Goal: Task Accomplishment & Management: Manage account settings

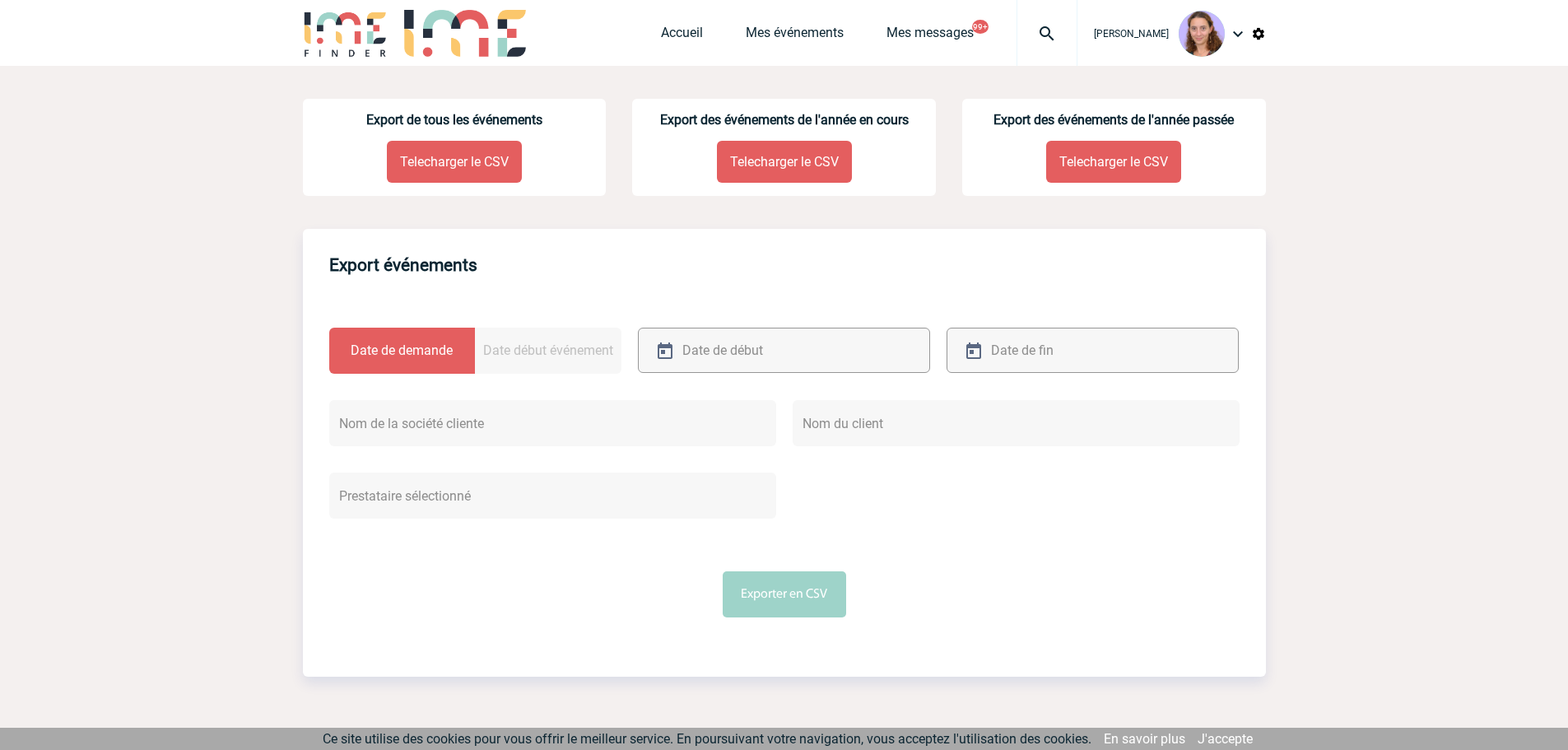
click at [1054, 31] on img at bounding box center [1047, 34] width 59 height 20
type input "2000425078"
select select "24579"
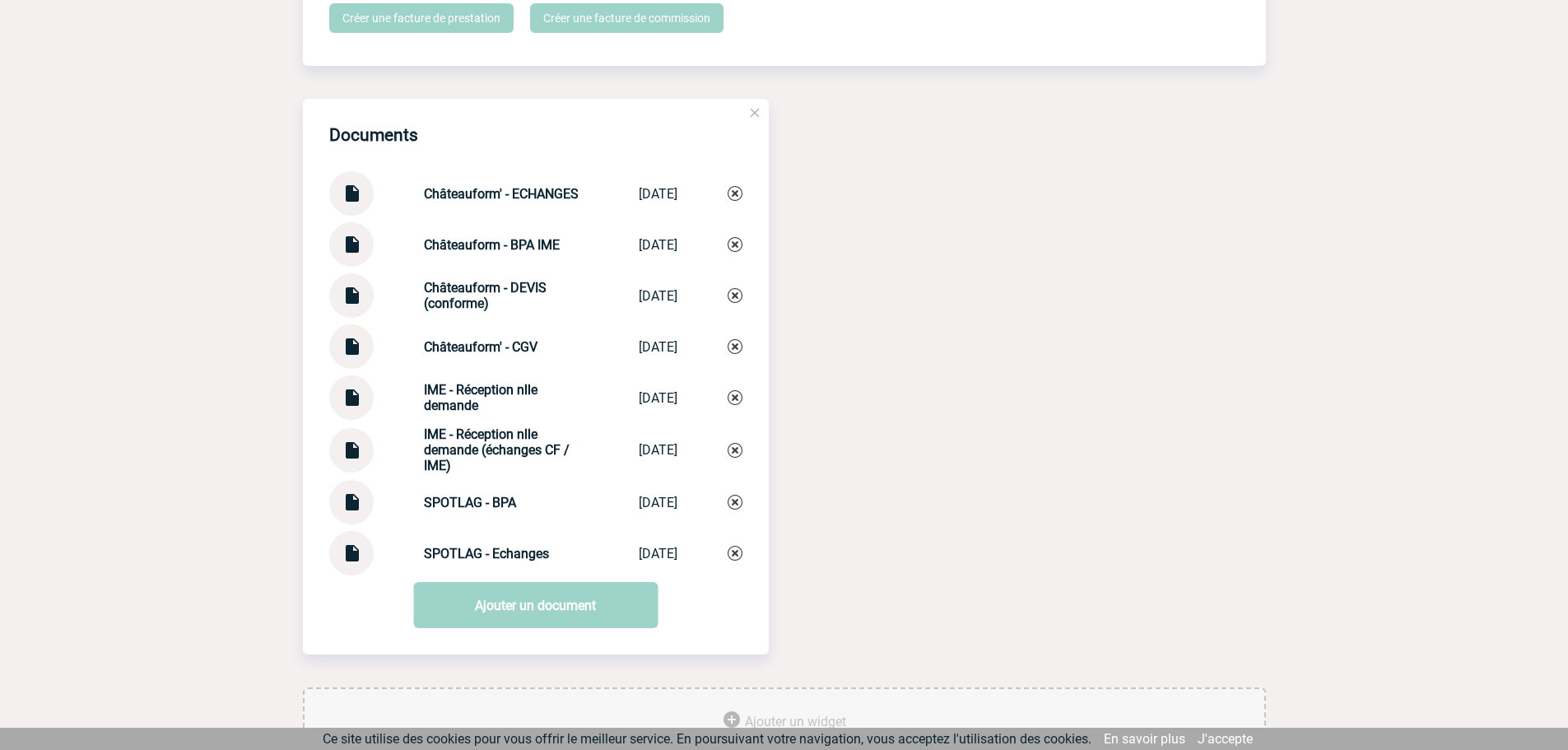
scroll to position [1647, 0]
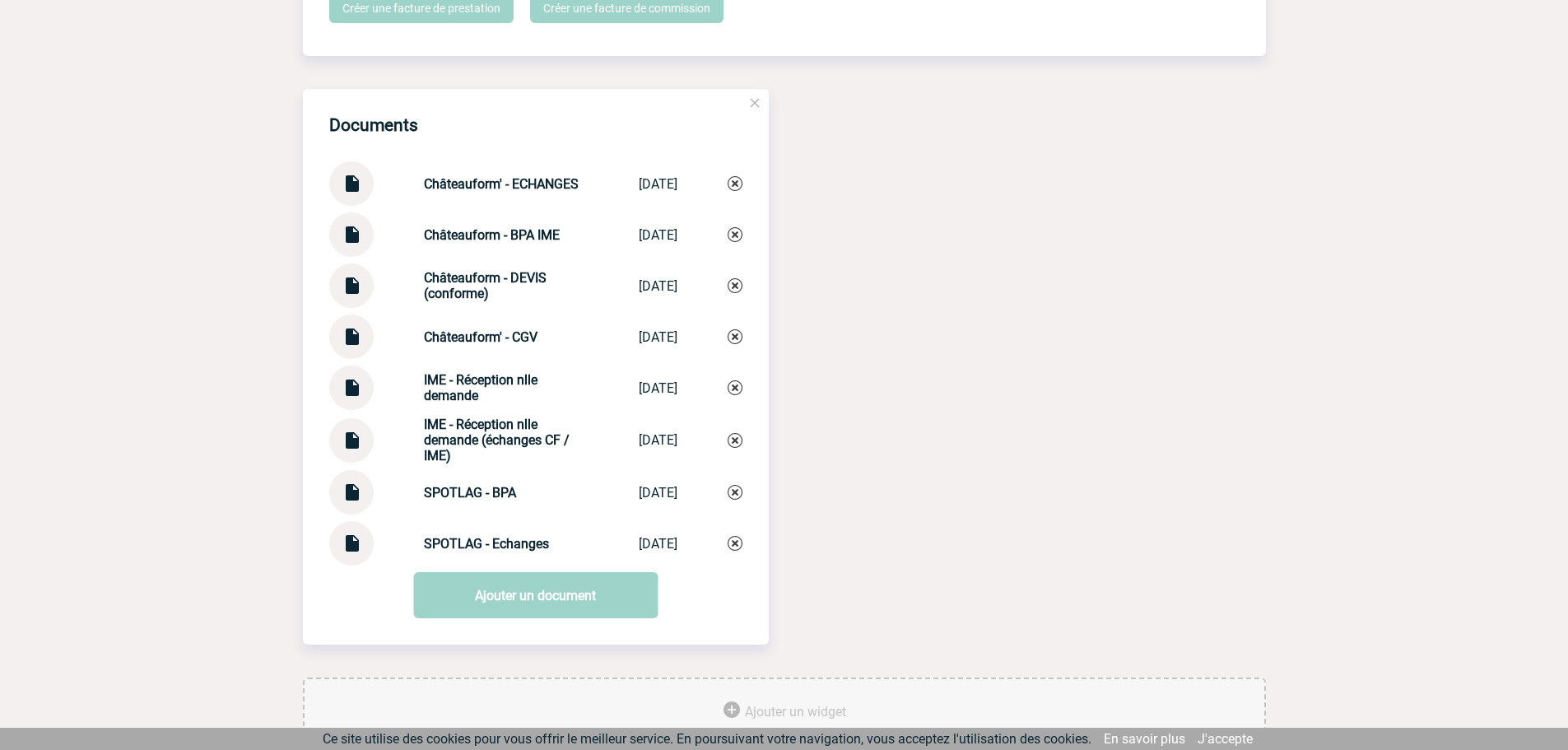
click at [355, 552] on img at bounding box center [351, 537] width 22 height 32
click at [488, 551] on strong "SPOTLAG - Echanges" at bounding box center [486, 543] width 125 height 15
copy div "SPOTLAG - Echanges SPOTLAG - Echanges"
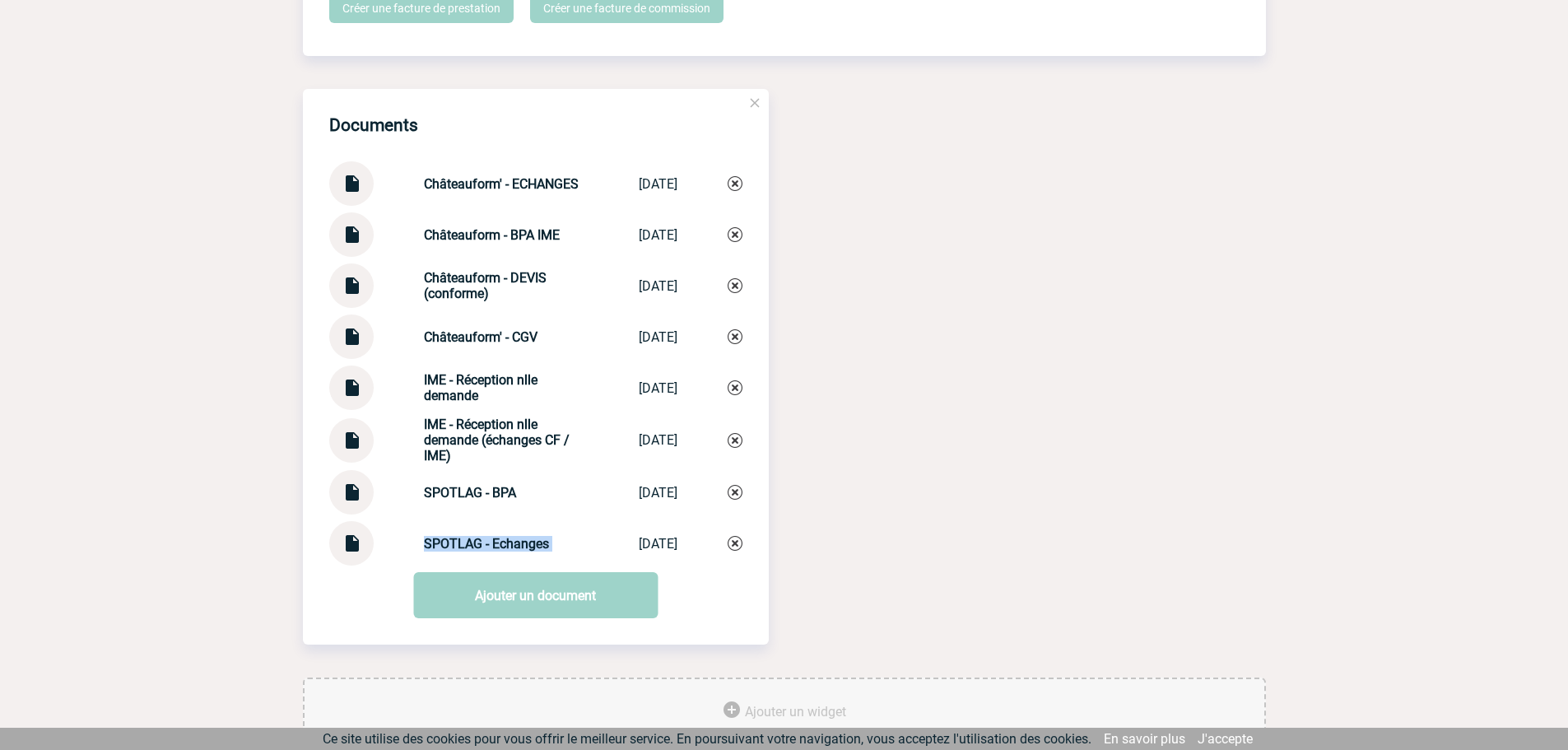
click at [728, 551] on img at bounding box center [735, 543] width 15 height 15
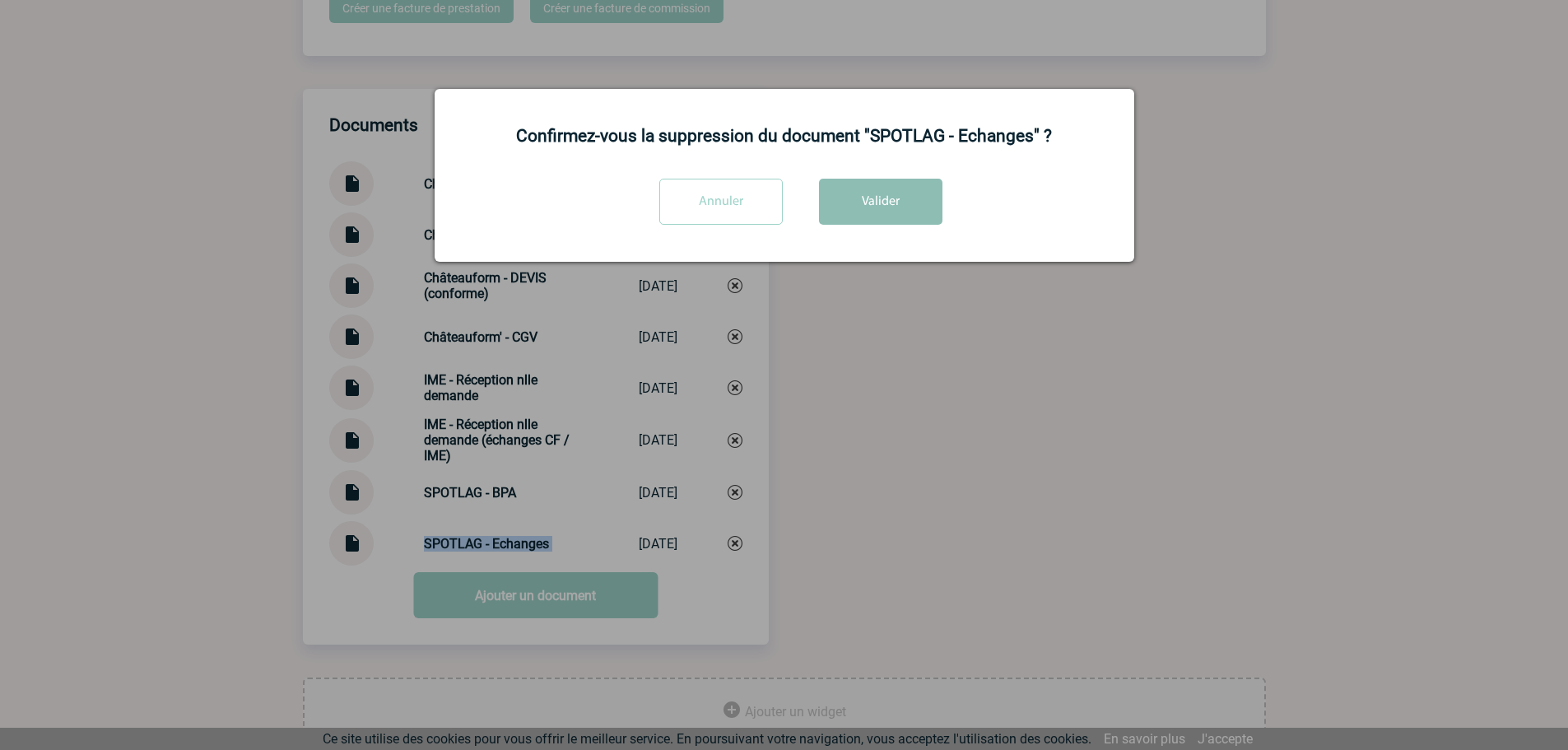
click at [868, 210] on button "Valider" at bounding box center [881, 201] width 124 height 46
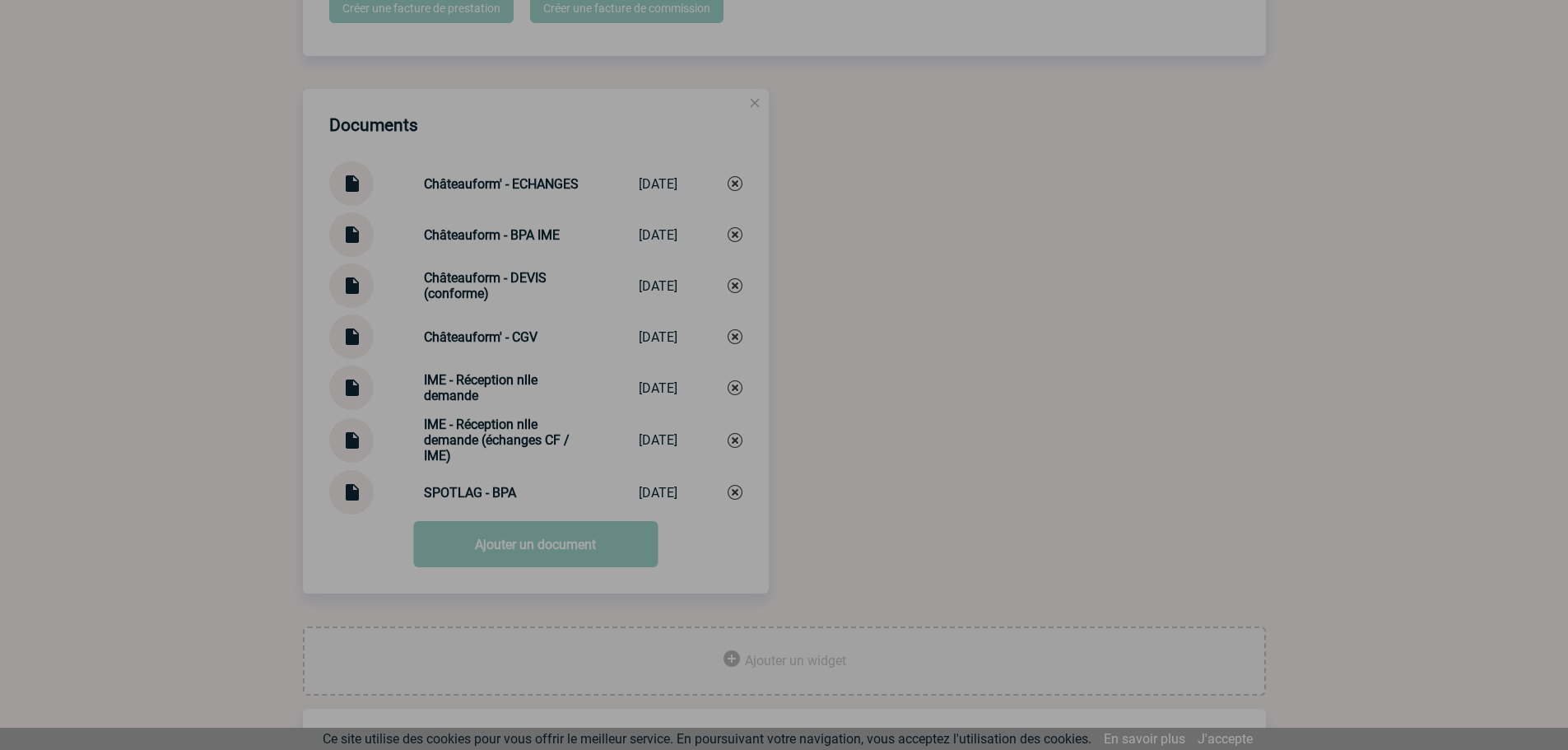
click at [599, 564] on div at bounding box center [784, 375] width 1568 height 750
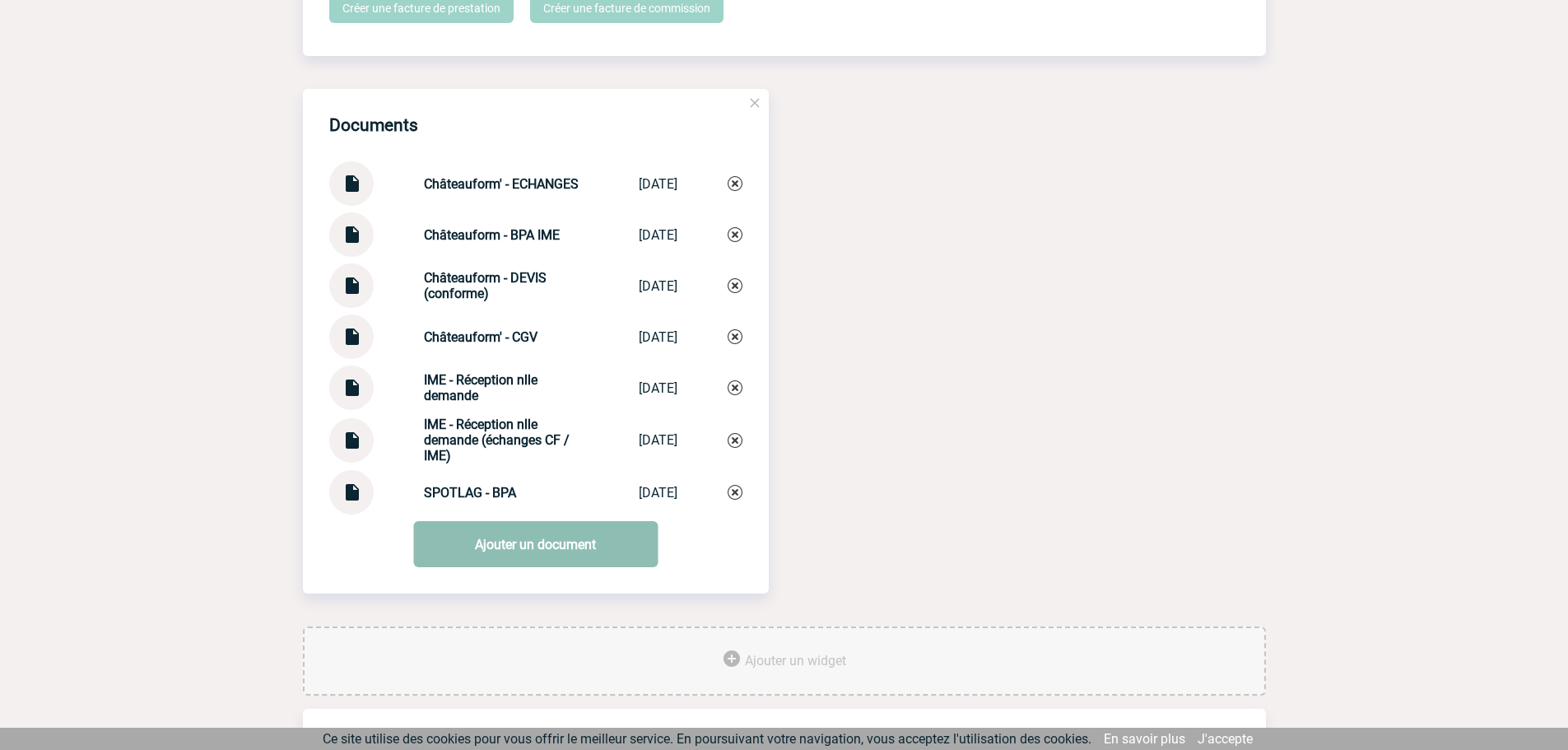
click at [590, 554] on link "Ajouter un document" at bounding box center [535, 544] width 245 height 46
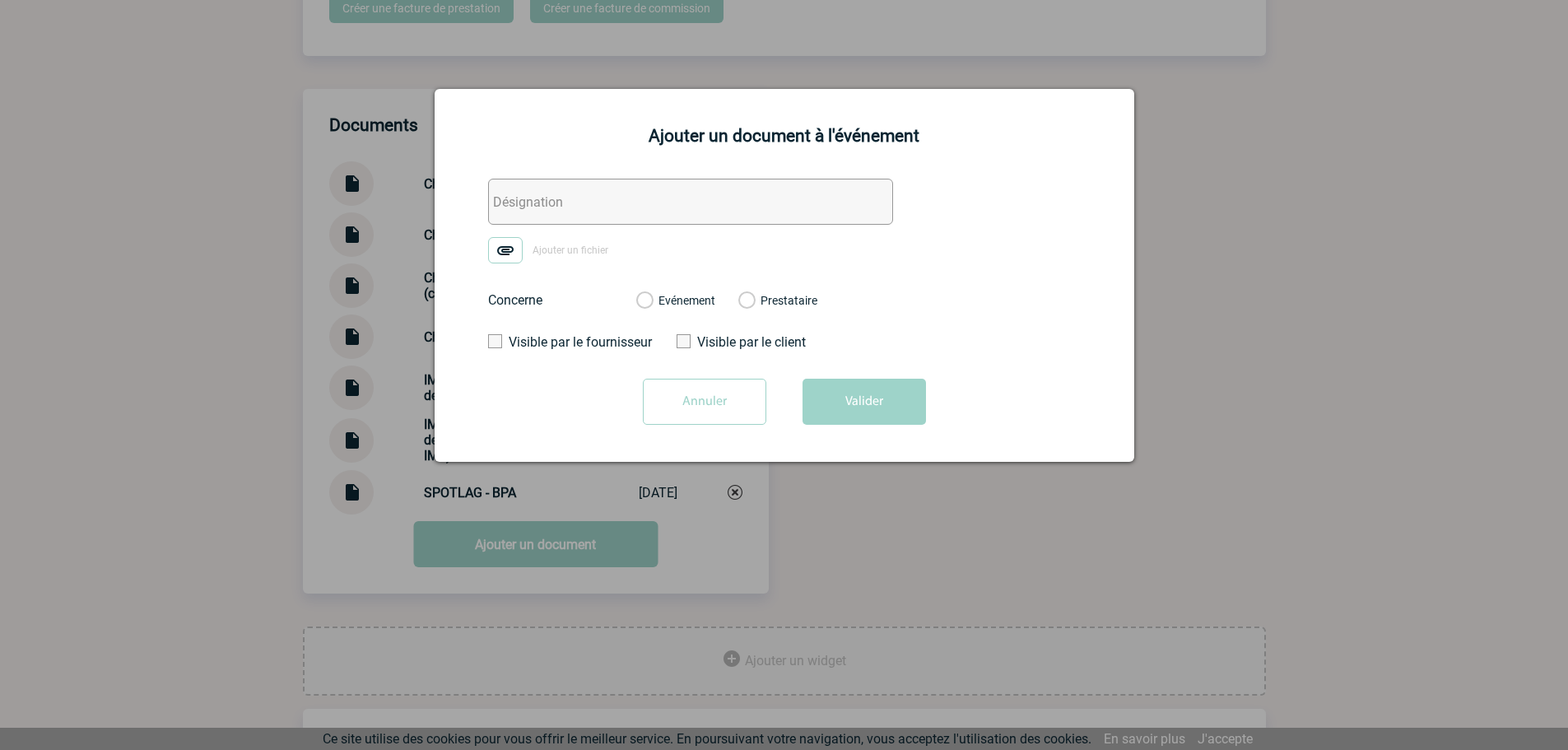
click at [532, 198] on input "text" at bounding box center [690, 201] width 405 height 46
paste input "SPOTLAG - Echanges"
type input "SPOTLAG - Echanges"
click at [520, 249] on img at bounding box center [505, 249] width 35 height 26
click at [0, 0] on input "Ajouter un fichier" at bounding box center [0, 0] width 0 height 0
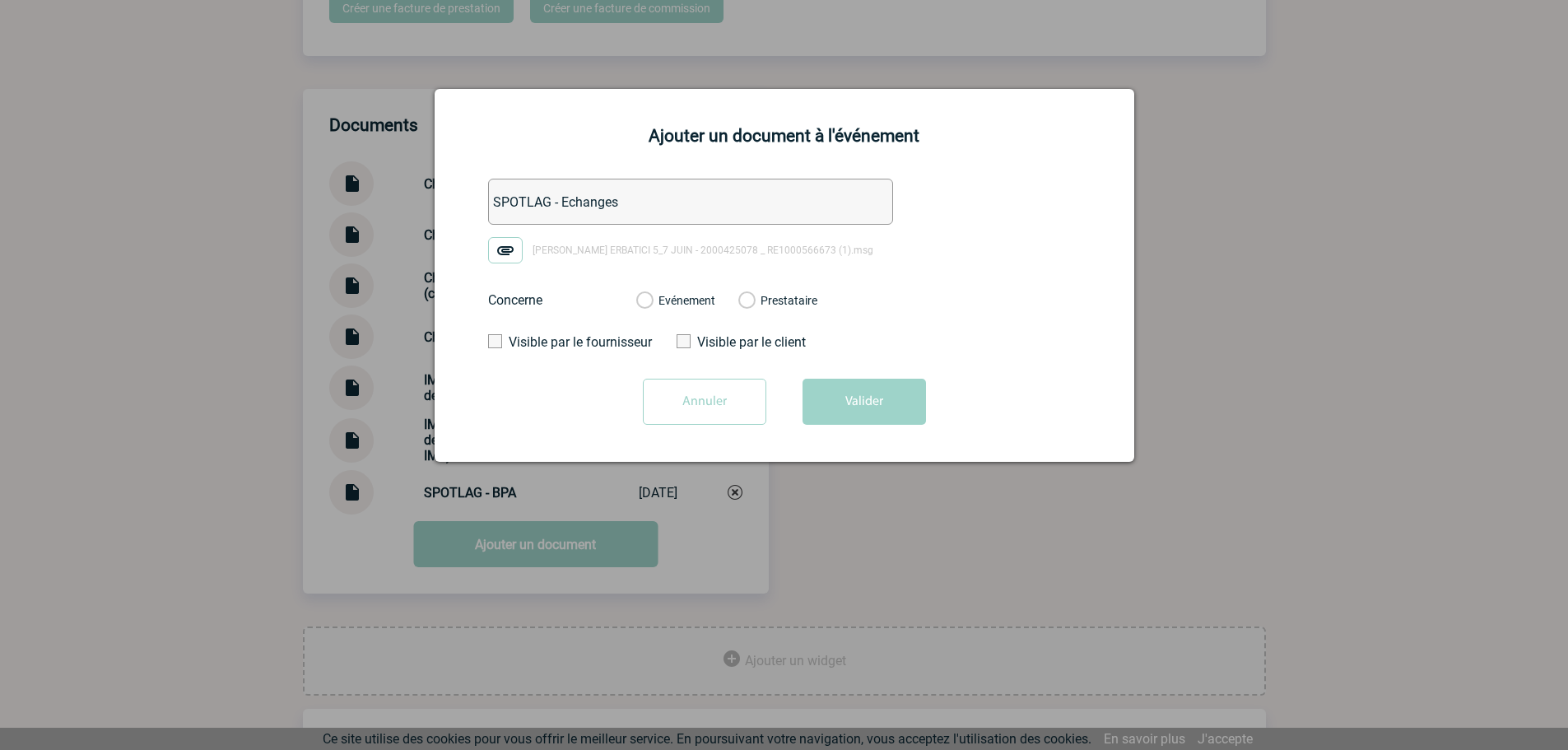
click at [638, 307] on label "Evénement" at bounding box center [643, 301] width 15 height 15
click at [0, 0] on input "Evénement" at bounding box center [0, 0] width 0 height 0
click at [866, 398] on button "Valider" at bounding box center [865, 401] width 124 height 46
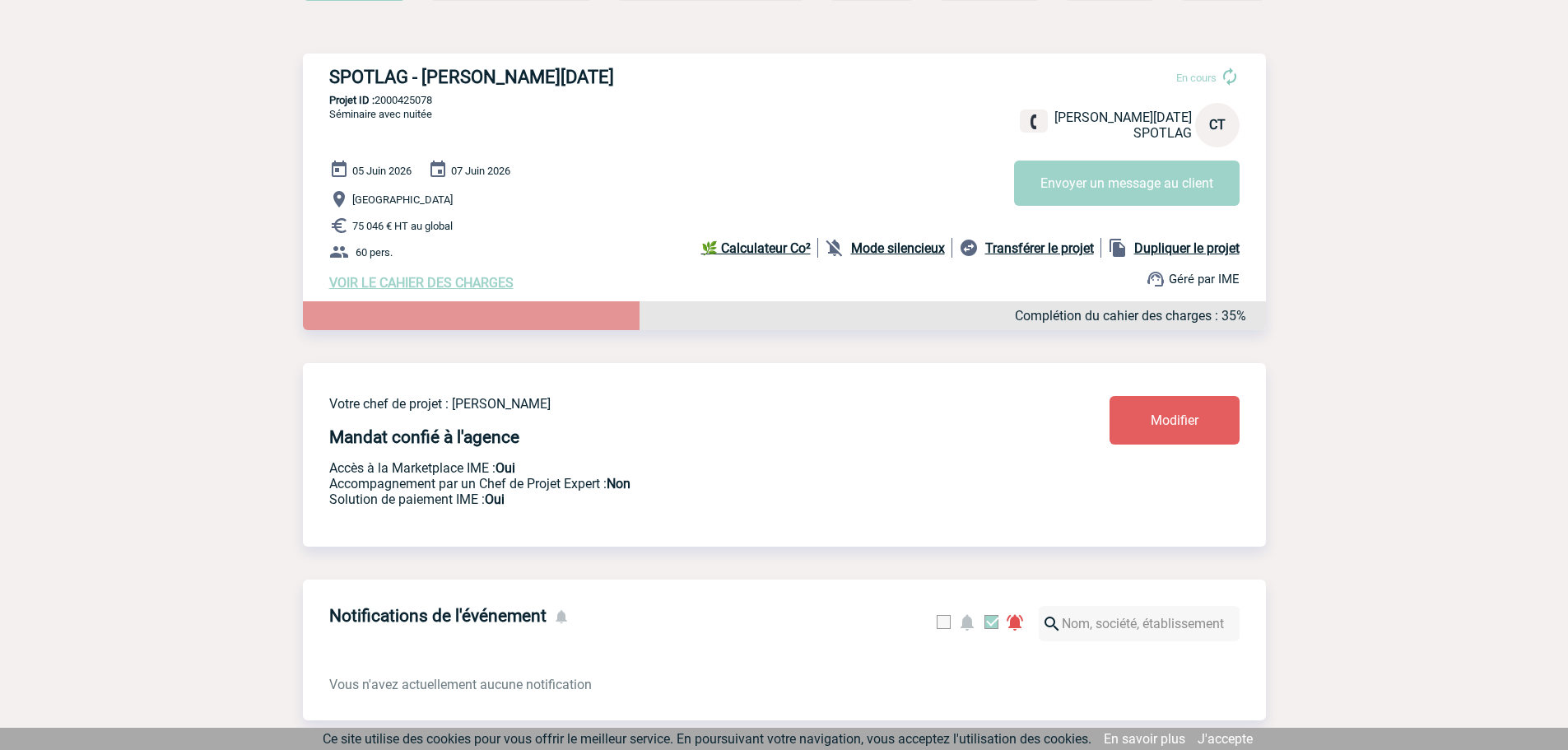
scroll to position [0, 0]
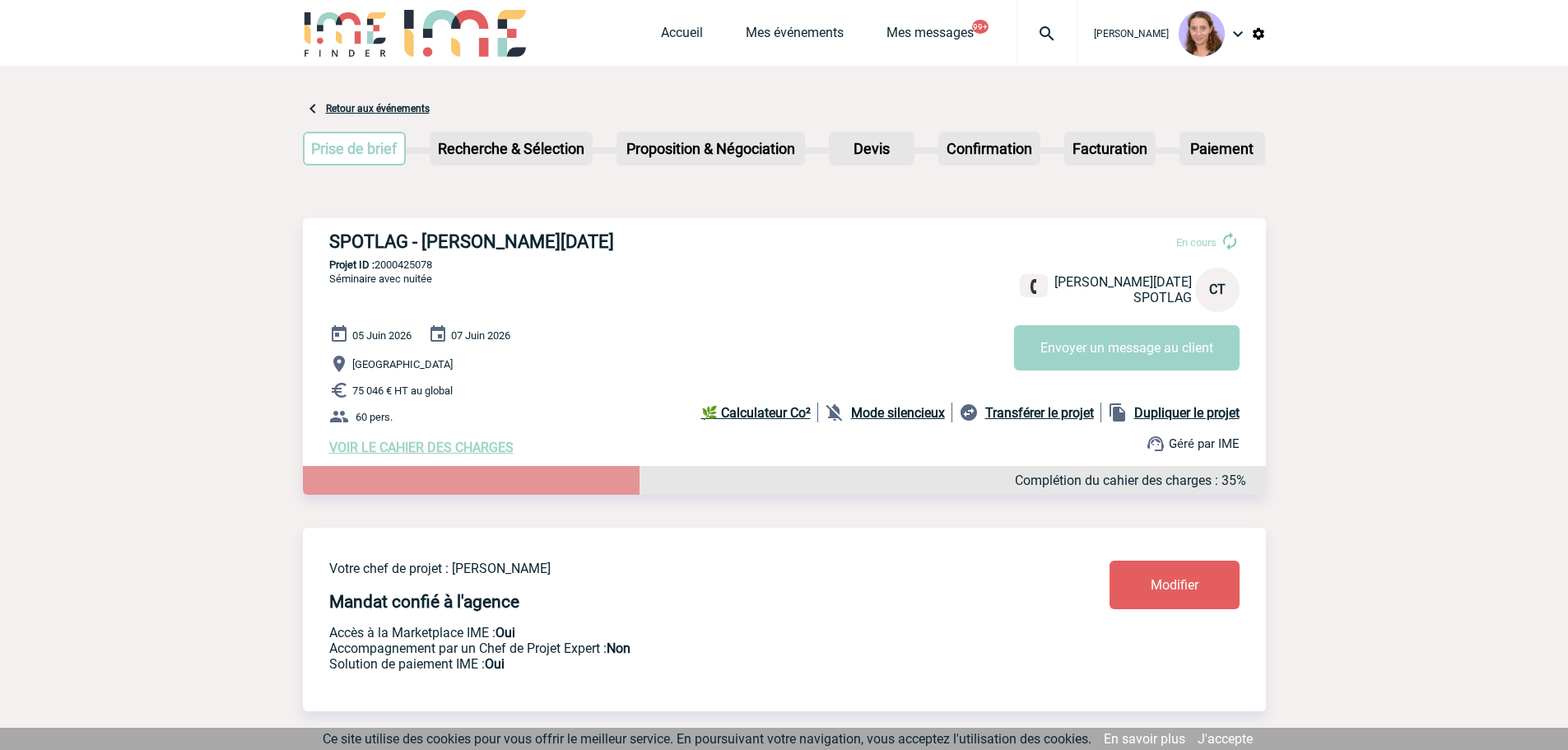
click at [1037, 39] on img at bounding box center [1047, 34] width 59 height 20
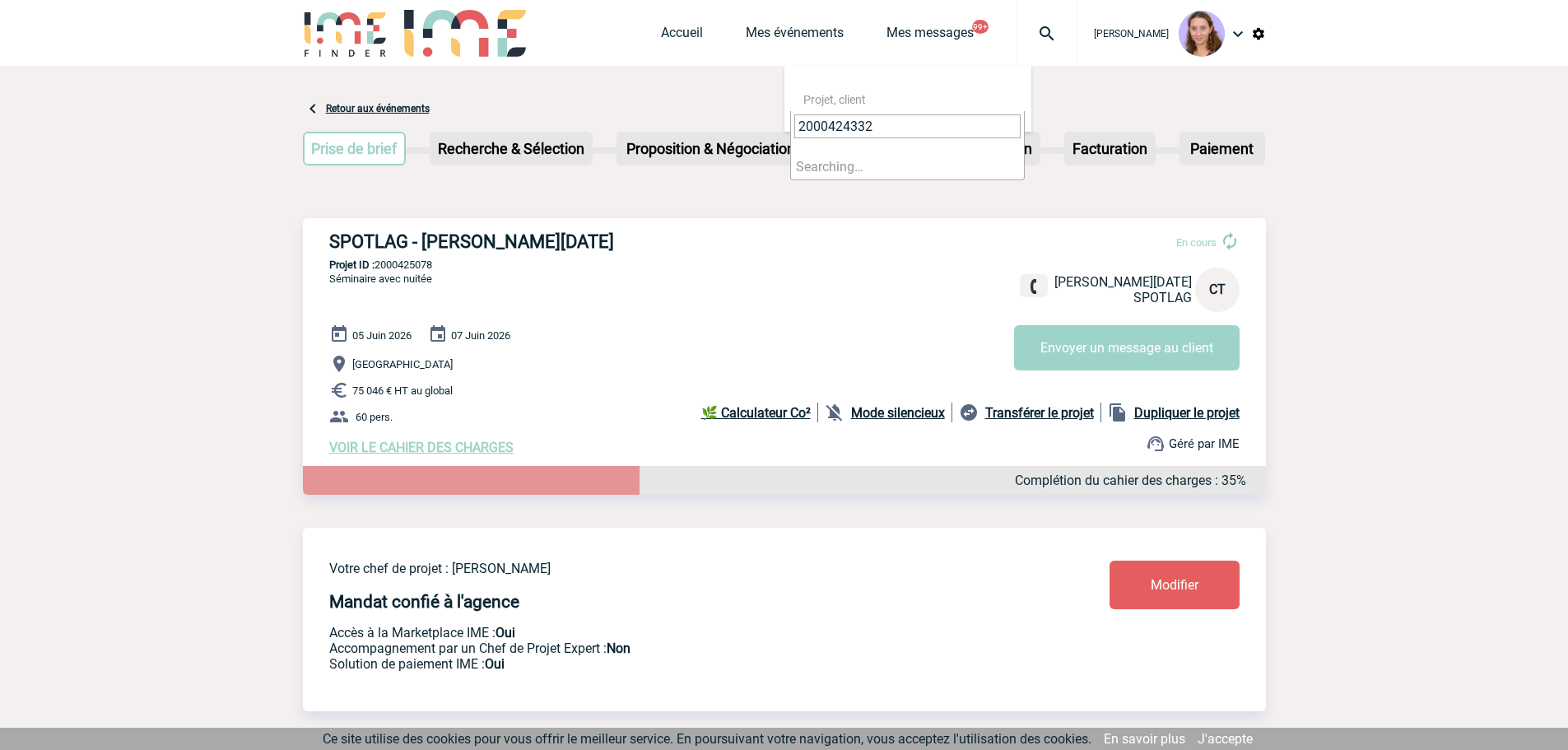
type input "2000424332"
select select "23833"
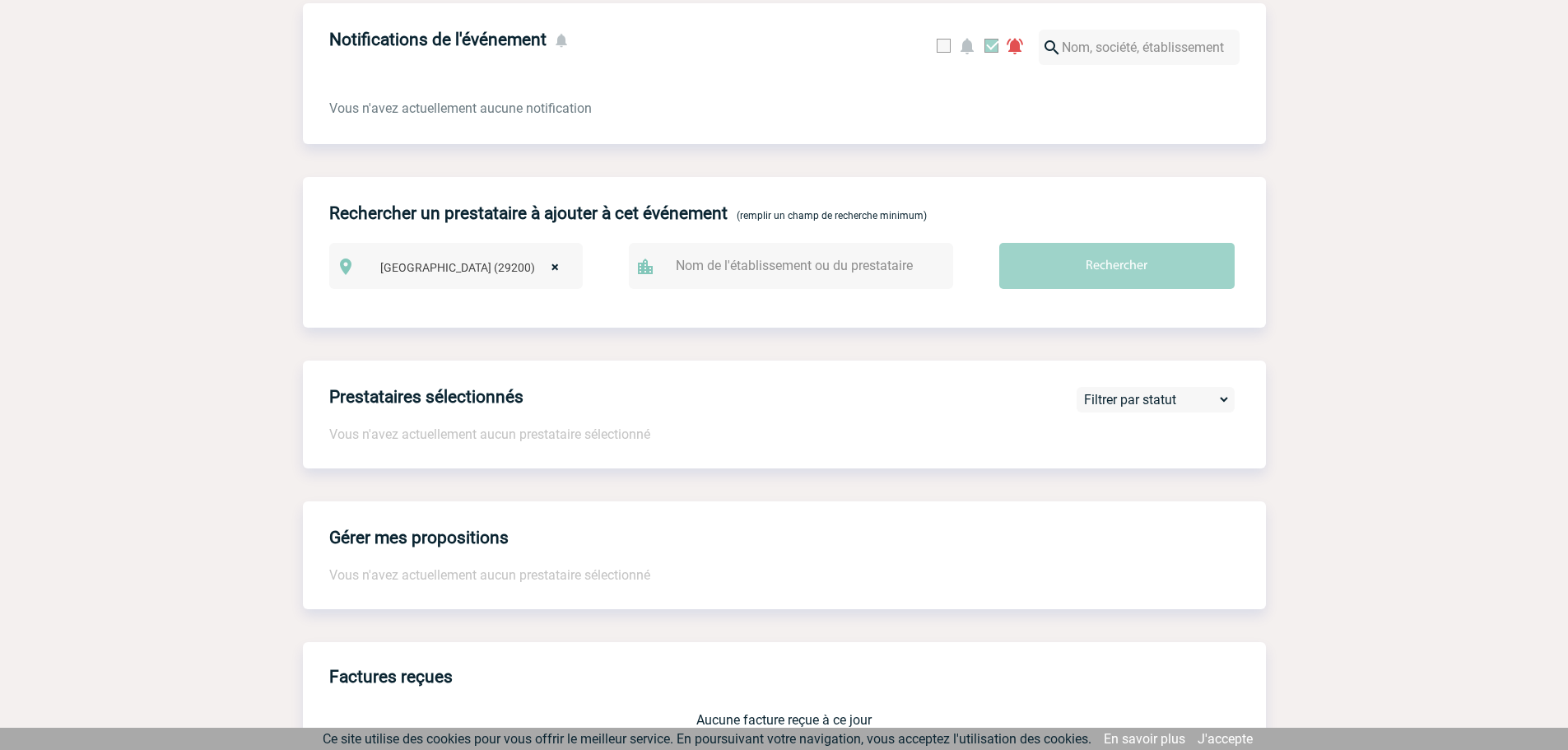
scroll to position [1209, 0]
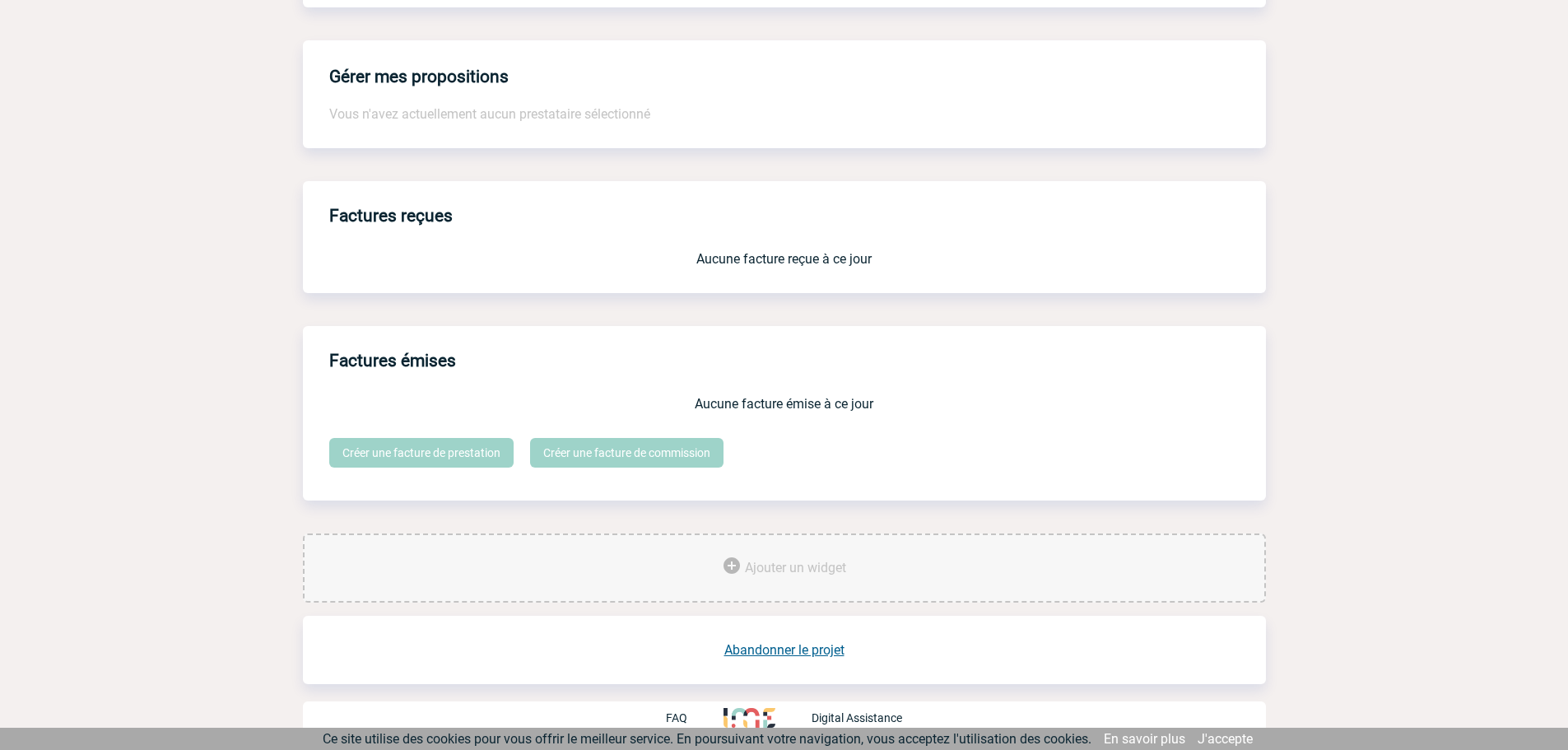
click at [764, 648] on link "Abandonner le projet" at bounding box center [784, 649] width 120 height 15
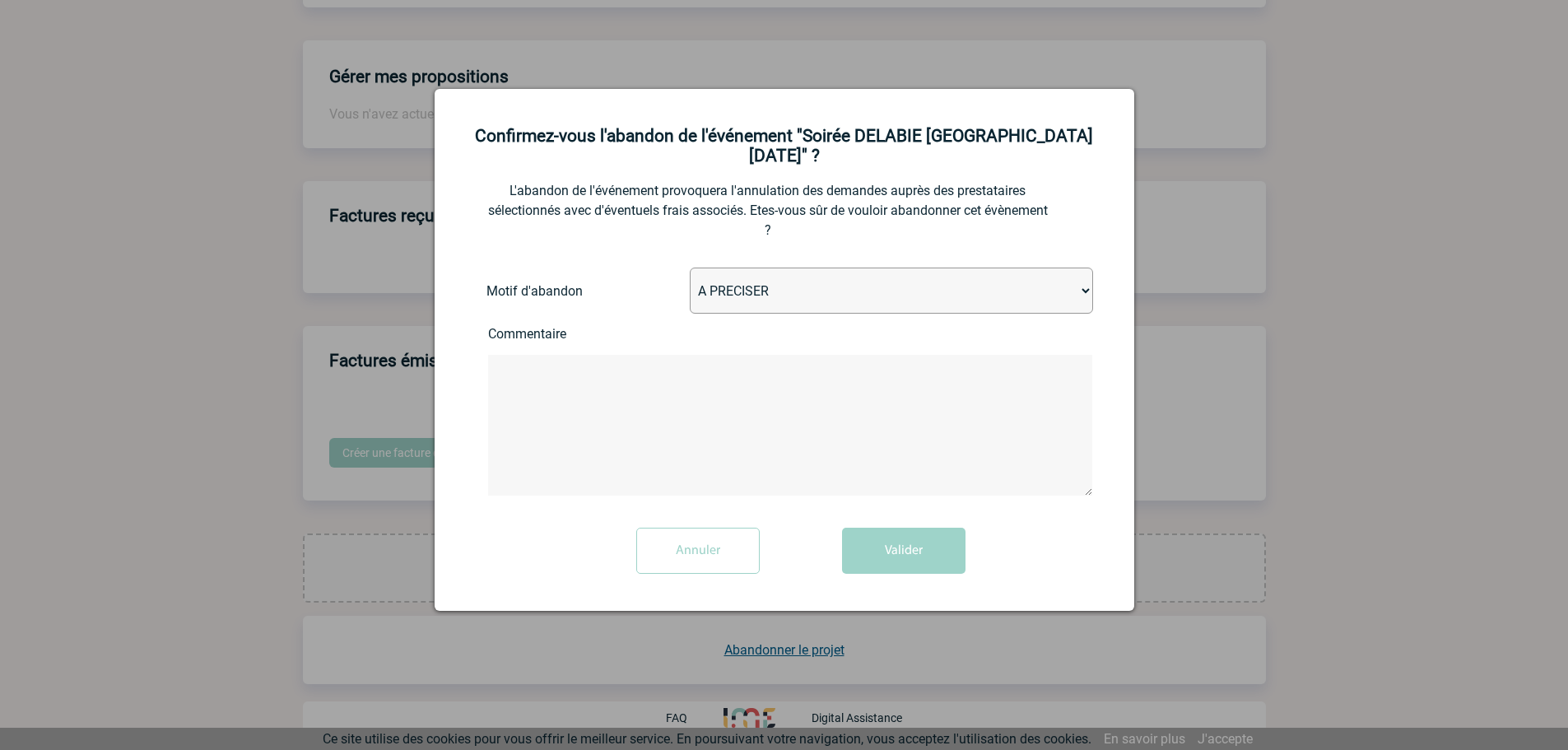
click at [723, 270] on select "A PRECISER Projet annulé Projet reporté Evénement organisé en interne A fait ap…" at bounding box center [891, 290] width 403 height 46
select select "ABANDON_PROJET_10"
click at [690, 268] on select "A PRECISER Projet annulé Projet reporté Evénement organisé en interne A fait ap…" at bounding box center [891, 290] width 403 height 46
click at [538, 454] on textarea at bounding box center [790, 425] width 604 height 141
paste textarea "l’Océanopolis"
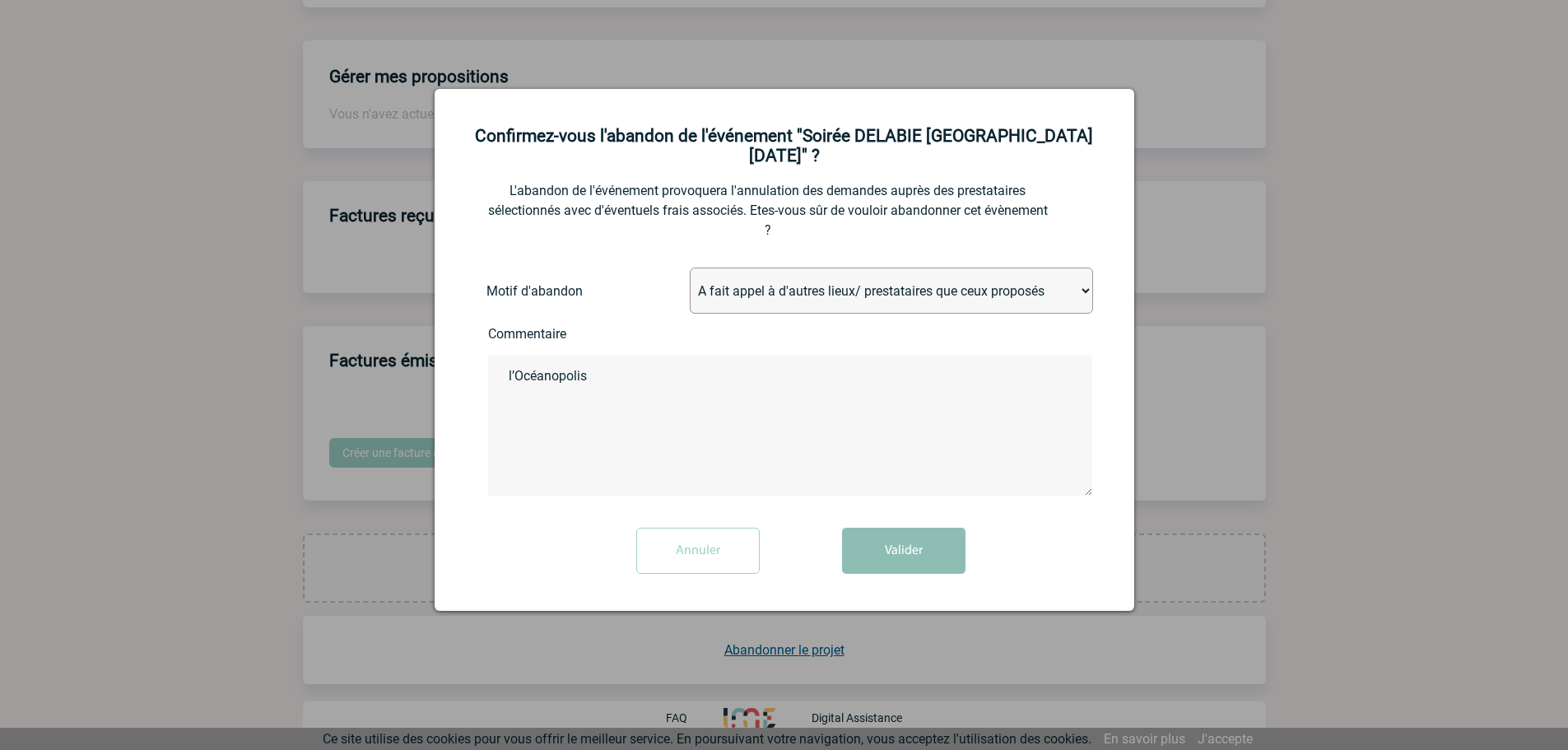
type textarea "l’Océanopolis"
click at [898, 532] on button "Valider" at bounding box center [904, 551] width 124 height 46
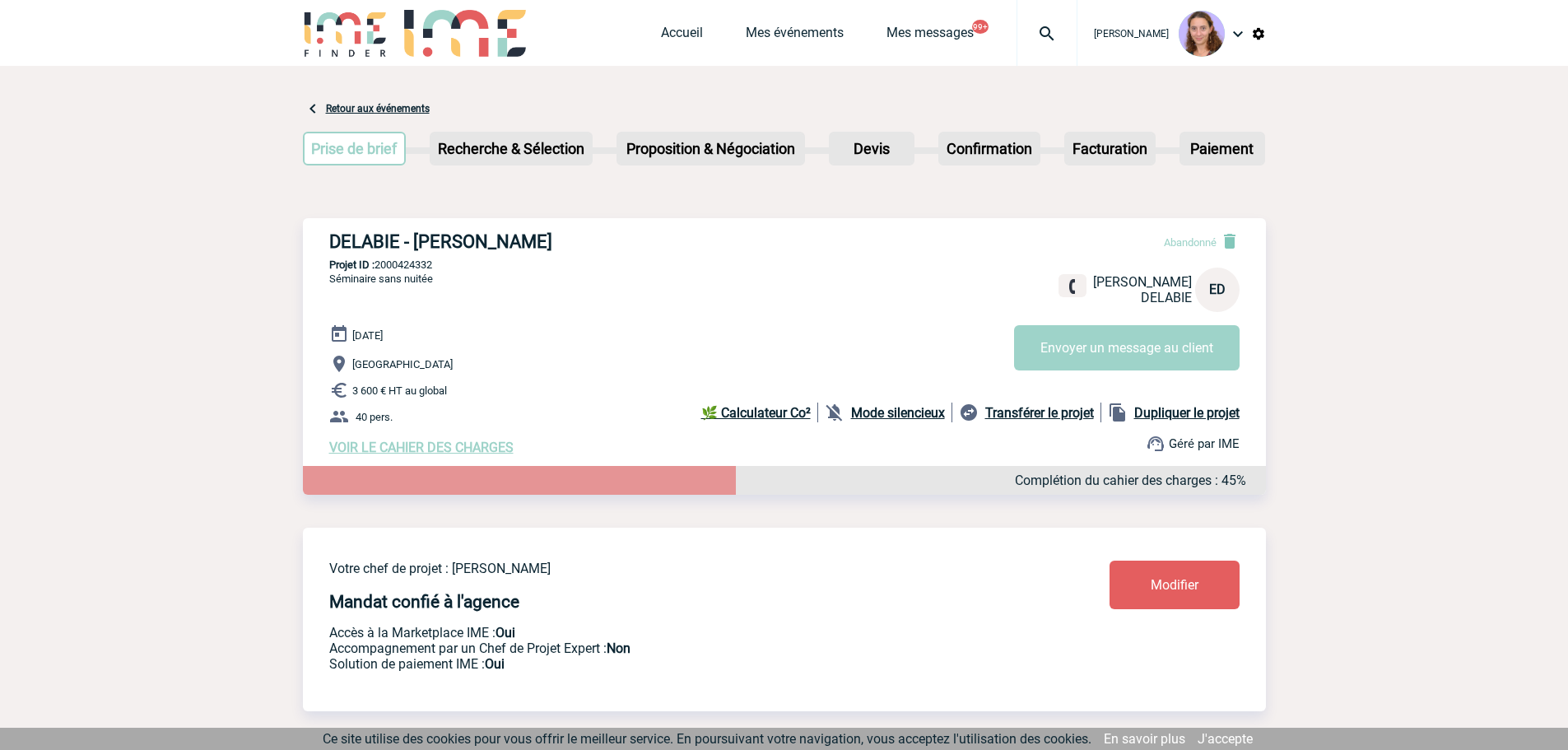
click at [1047, 48] on div at bounding box center [1047, 33] width 61 height 66
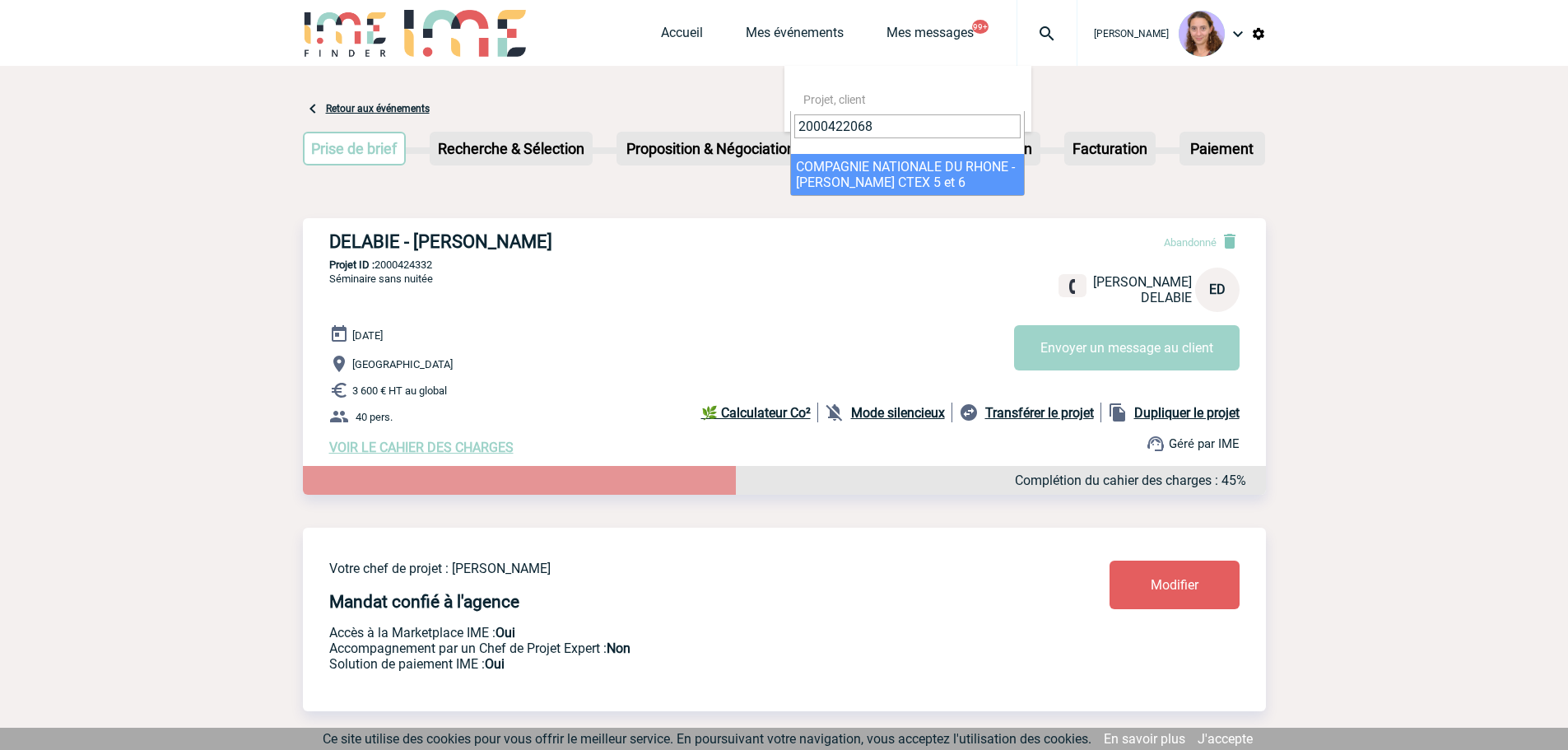
type input "2000422068"
select select "21569"
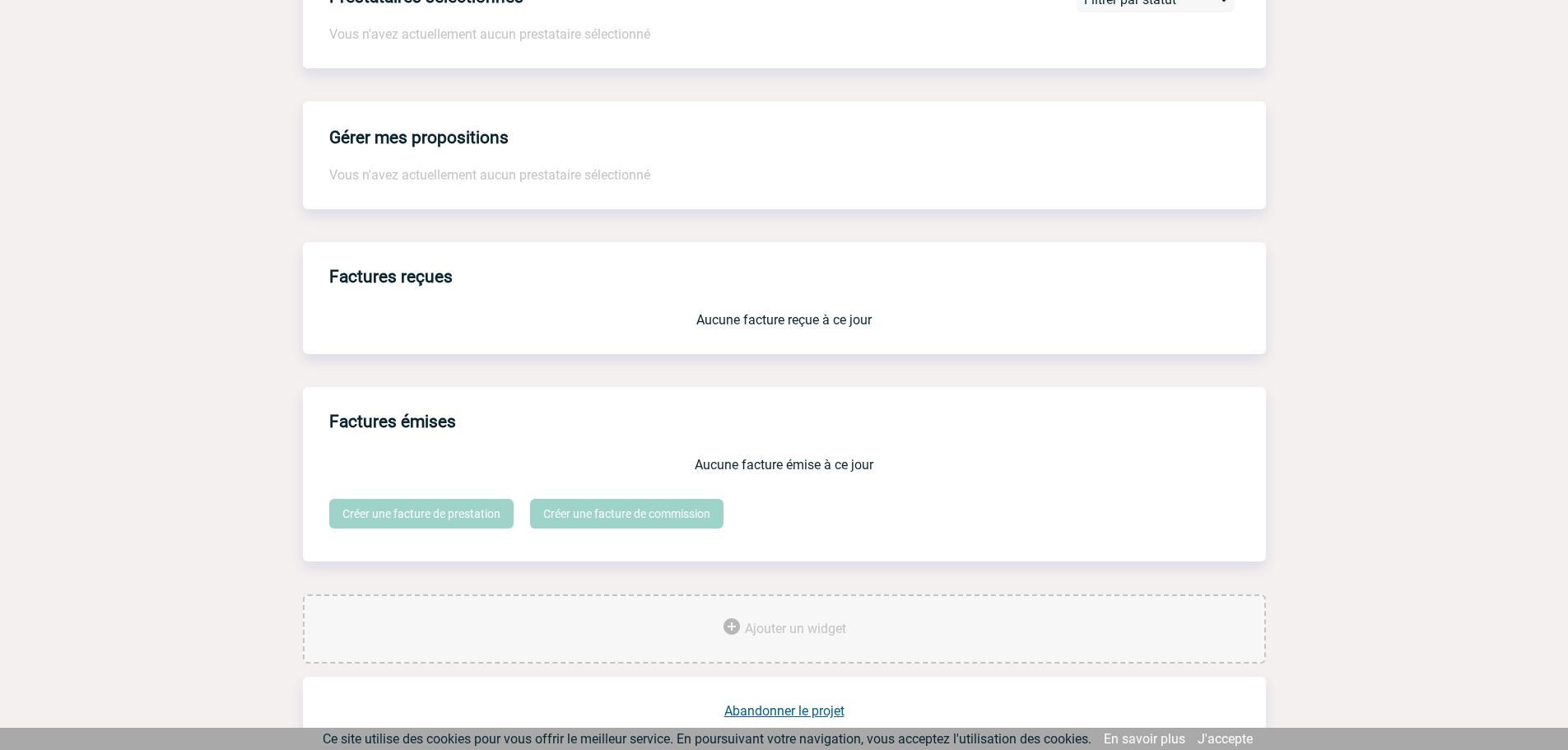
scroll to position [1231, 0]
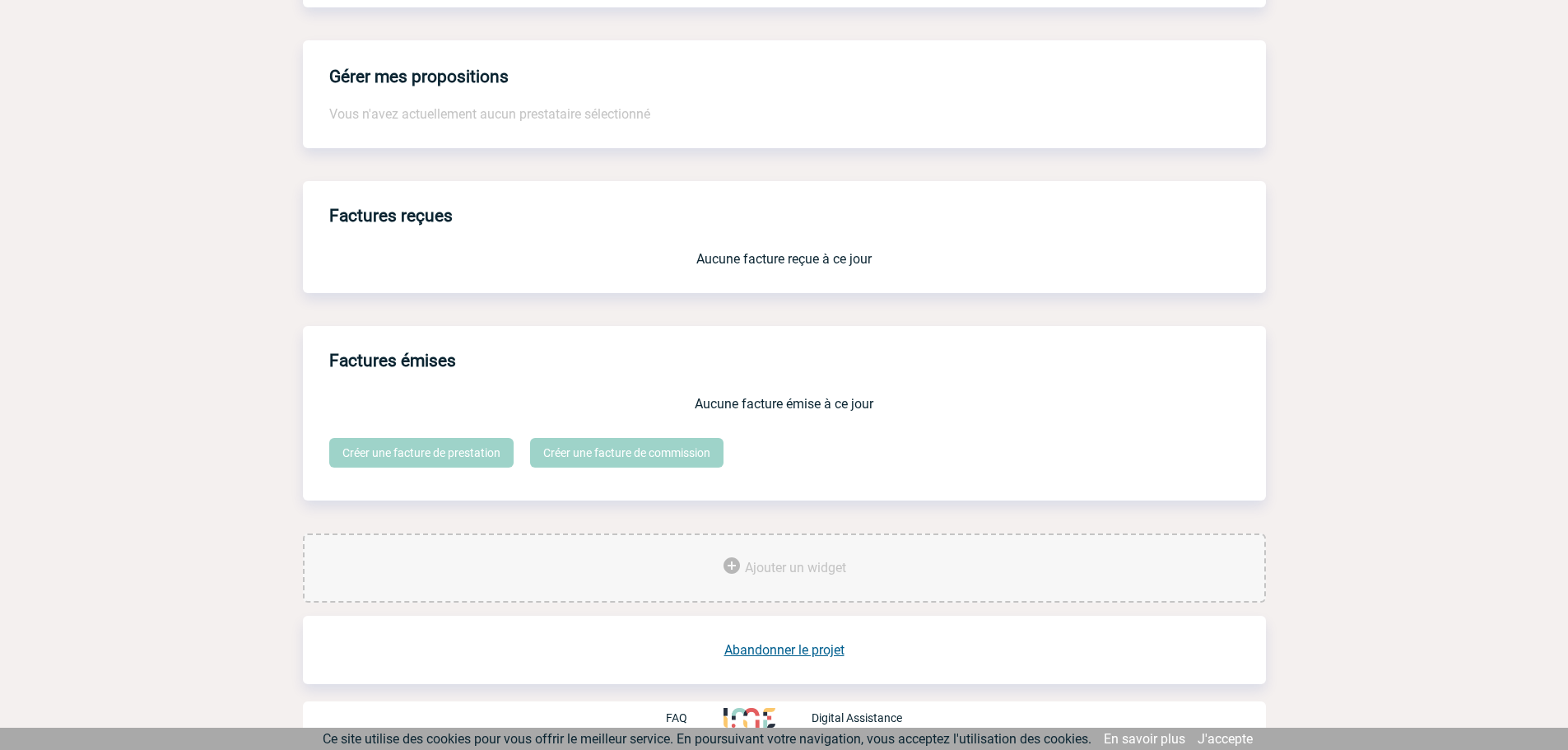
click at [759, 651] on link "Abandonner le projet" at bounding box center [784, 649] width 120 height 15
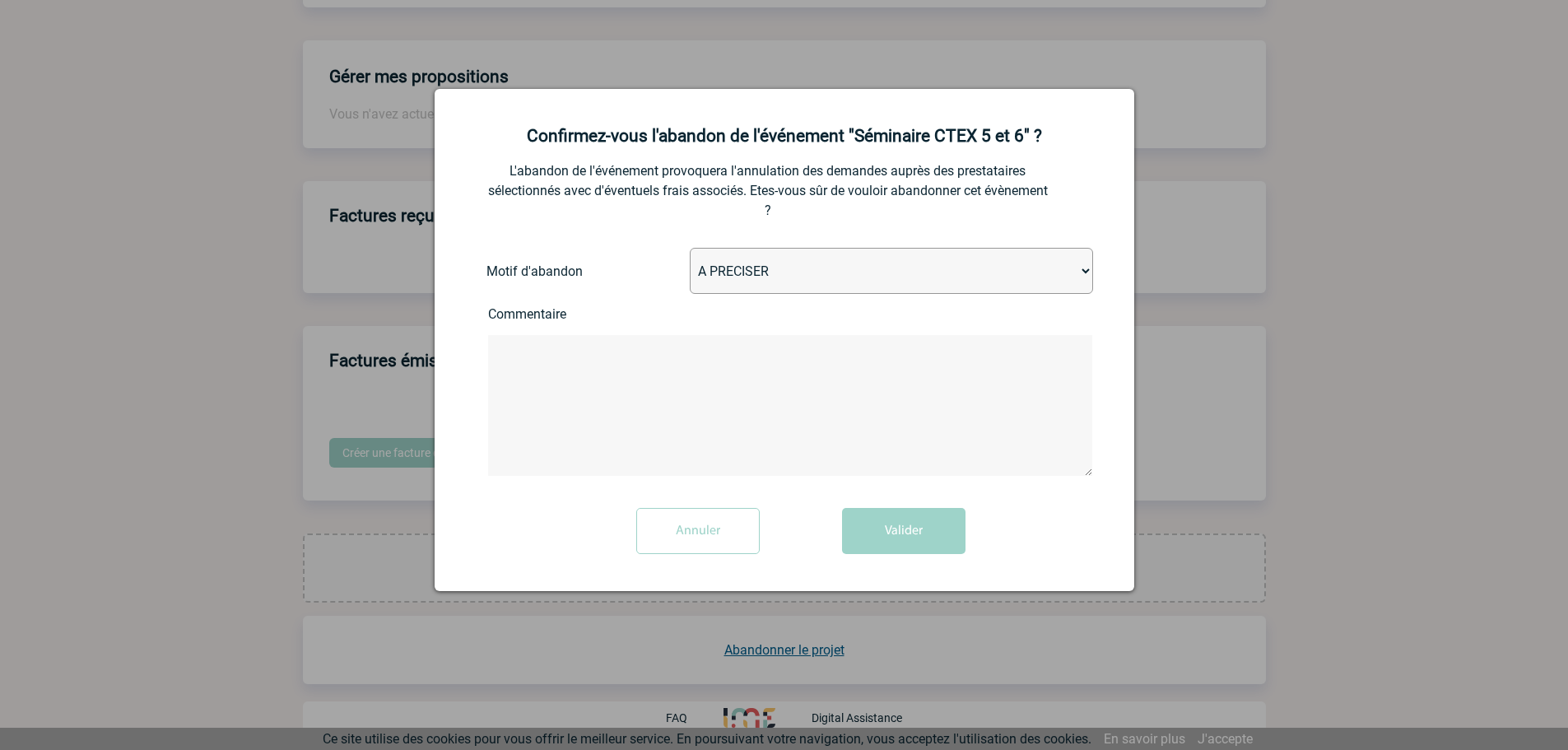
click at [774, 266] on select "A PRECISER Projet annulé Projet reporté Evénement organisé en interne A fait ap…" at bounding box center [891, 270] width 403 height 46
select select "ABANDON_PROJET_15"
click at [690, 248] on select "A PRECISER Projet annulé Projet reporté Evénement organisé en interne A fait ap…" at bounding box center [891, 270] width 403 height 46
click at [690, 427] on textarea at bounding box center [790, 405] width 604 height 141
paste textarea "2000425047"
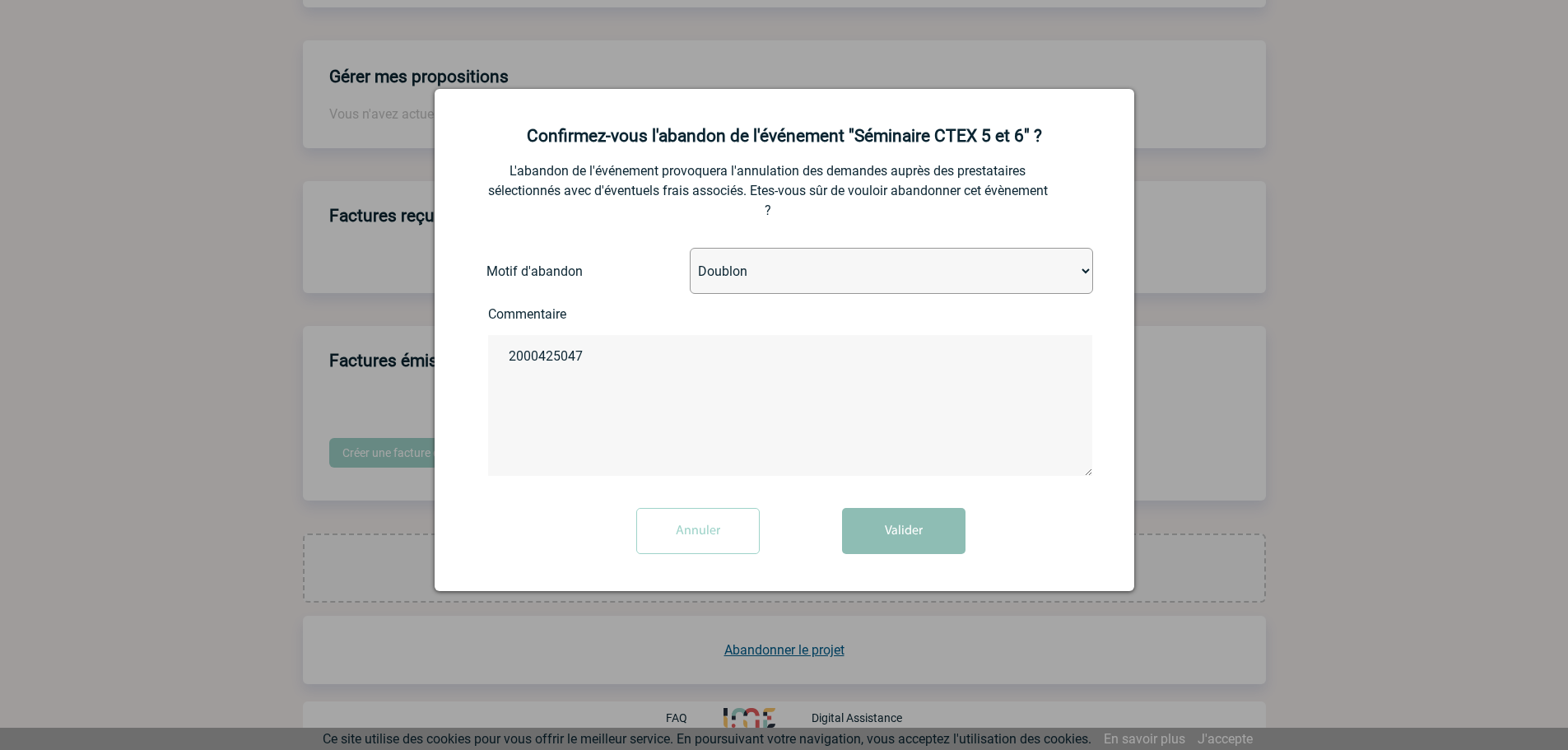
type textarea "2000425047"
click at [913, 537] on button "Valider" at bounding box center [904, 531] width 124 height 46
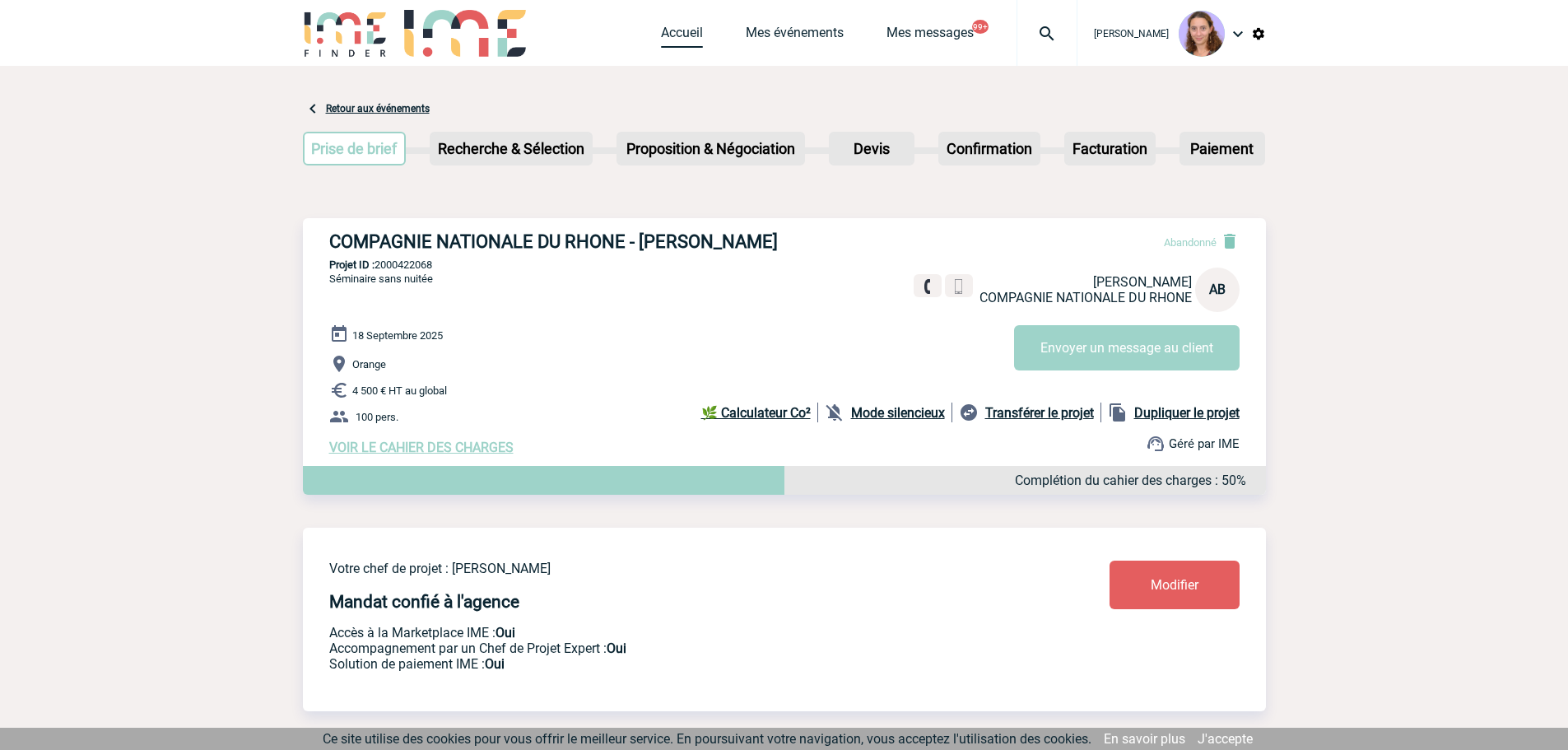
click at [686, 28] on link "Accueil" at bounding box center [682, 35] width 42 height 23
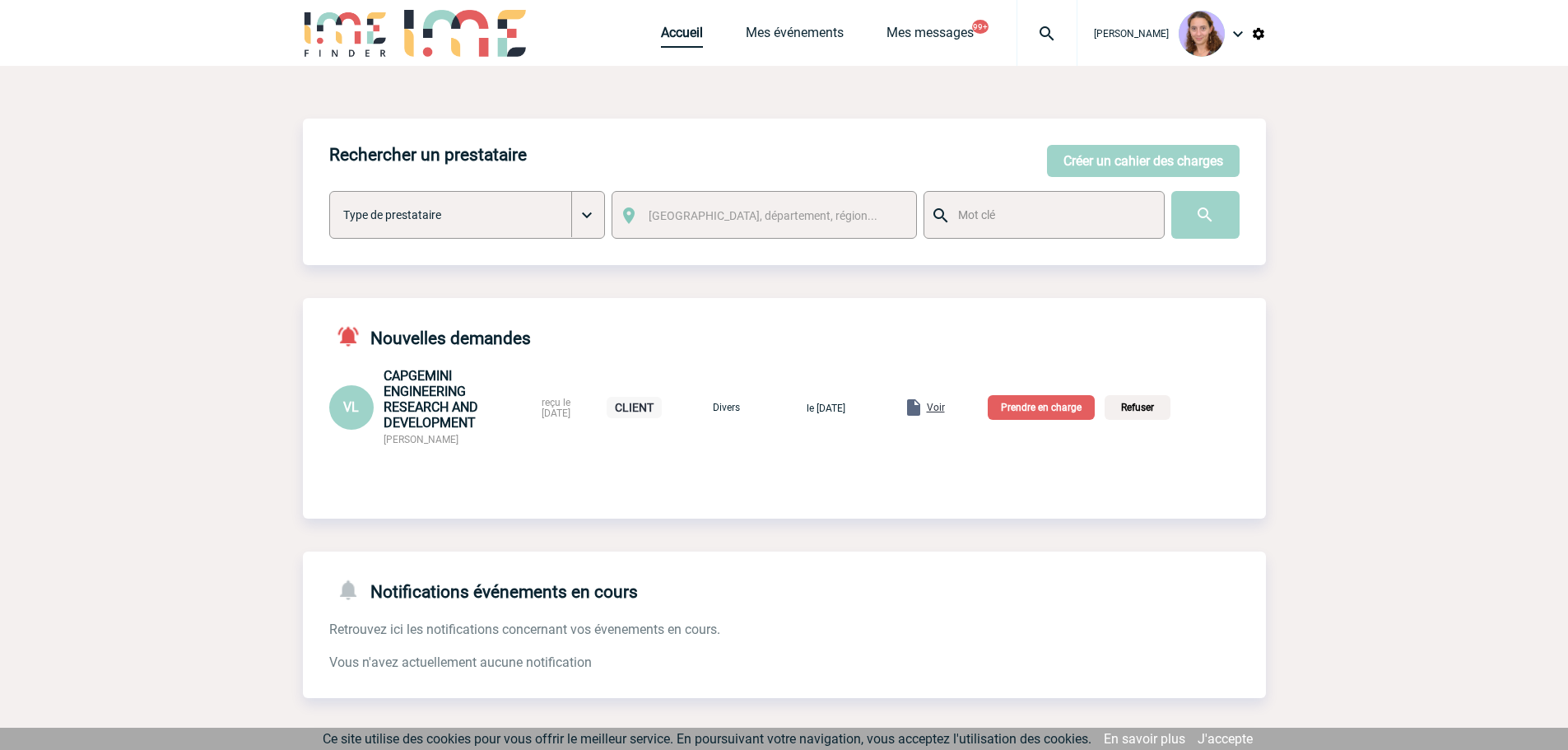
click at [661, 40] on link "Accueil" at bounding box center [682, 35] width 42 height 23
click at [945, 409] on span "Voir" at bounding box center [936, 407] width 18 height 12
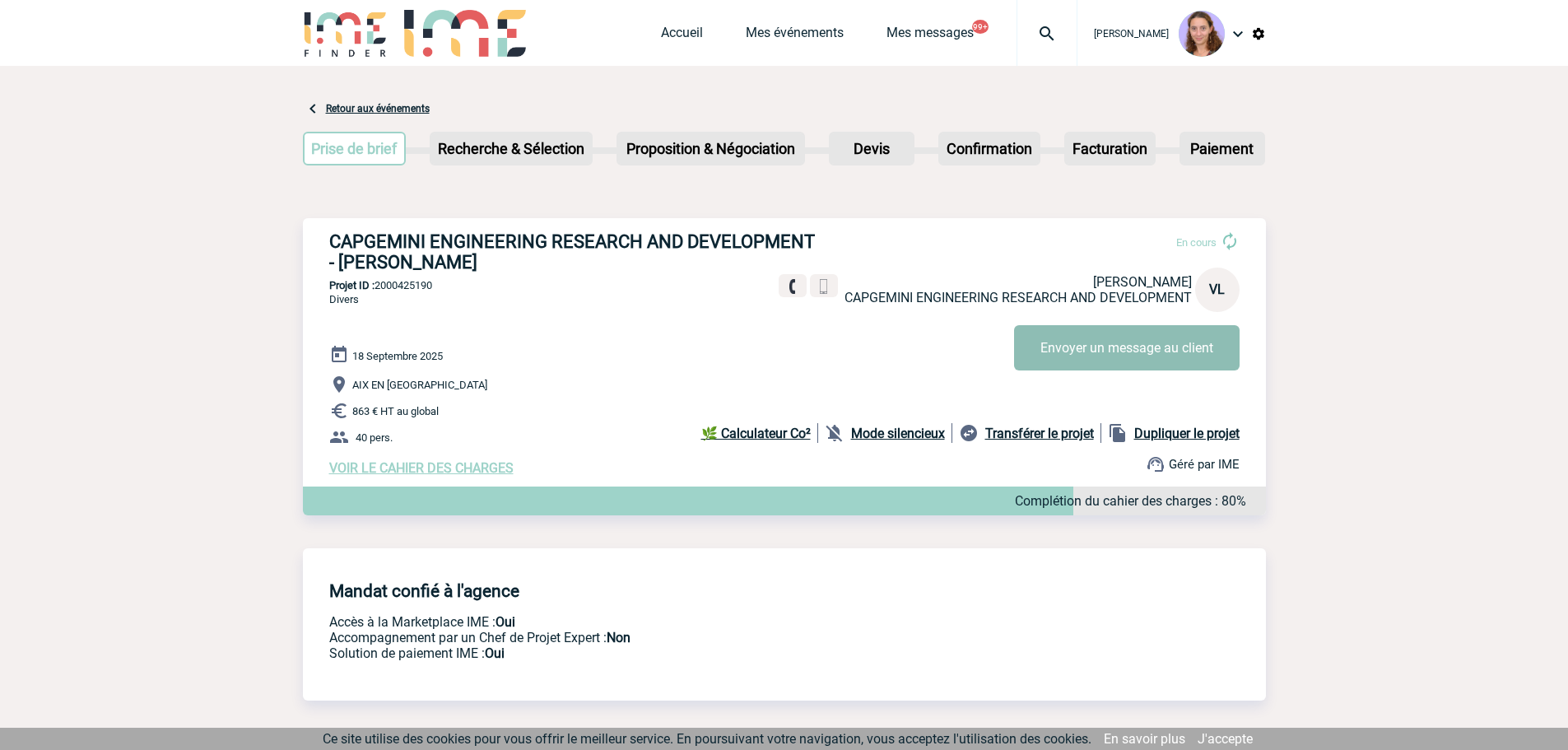
click at [1087, 364] on button "Envoyer un message au client" at bounding box center [1127, 348] width 226 height 46
click at [676, 35] on link "Accueil" at bounding box center [682, 35] width 42 height 23
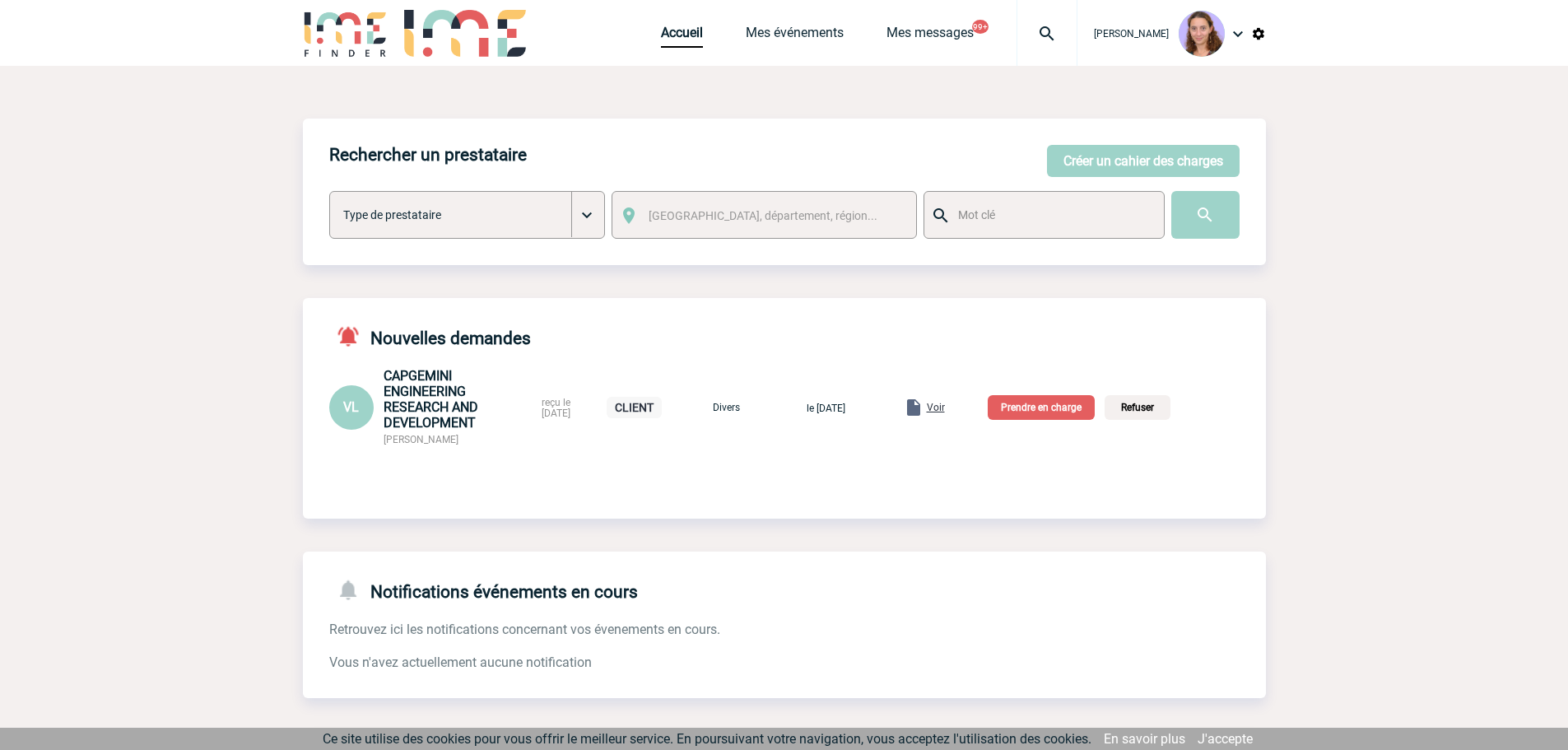
click at [1023, 420] on p "Prendre en charge" at bounding box center [1041, 407] width 107 height 25
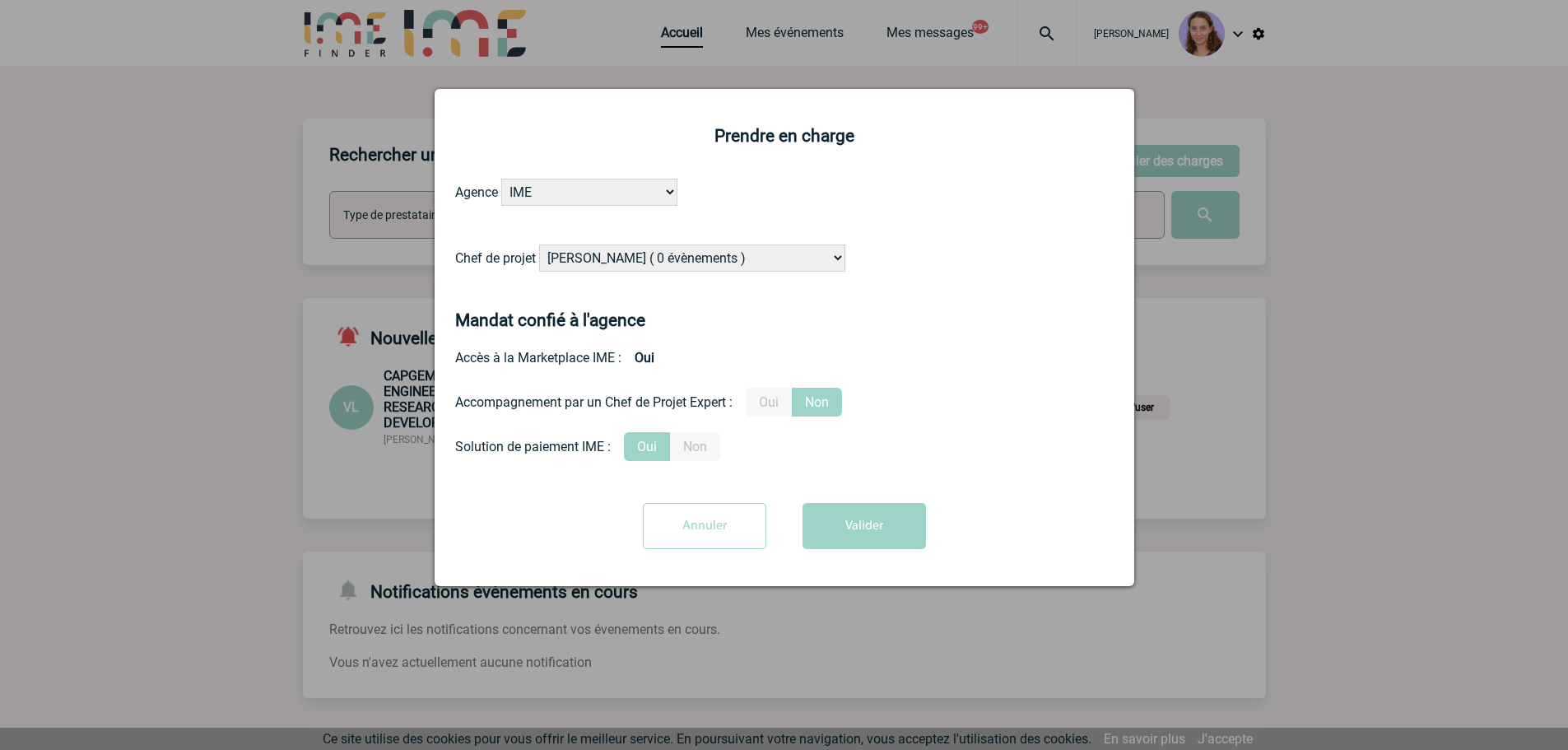
click at [637, 263] on select "Alizée VERLAGUET ( 0 évènements ) Anne GIRAUD ( 1196 évènements ) Anne-François…" at bounding box center [692, 258] width 306 height 27
select select "121547"
click at [540, 246] on select "Alizée VERLAGUET ( 0 évènements ) Anne GIRAUD ( 1196 évènements ) Anne-François…" at bounding box center [692, 258] width 306 height 27
click at [896, 524] on button "Valider" at bounding box center [865, 526] width 124 height 46
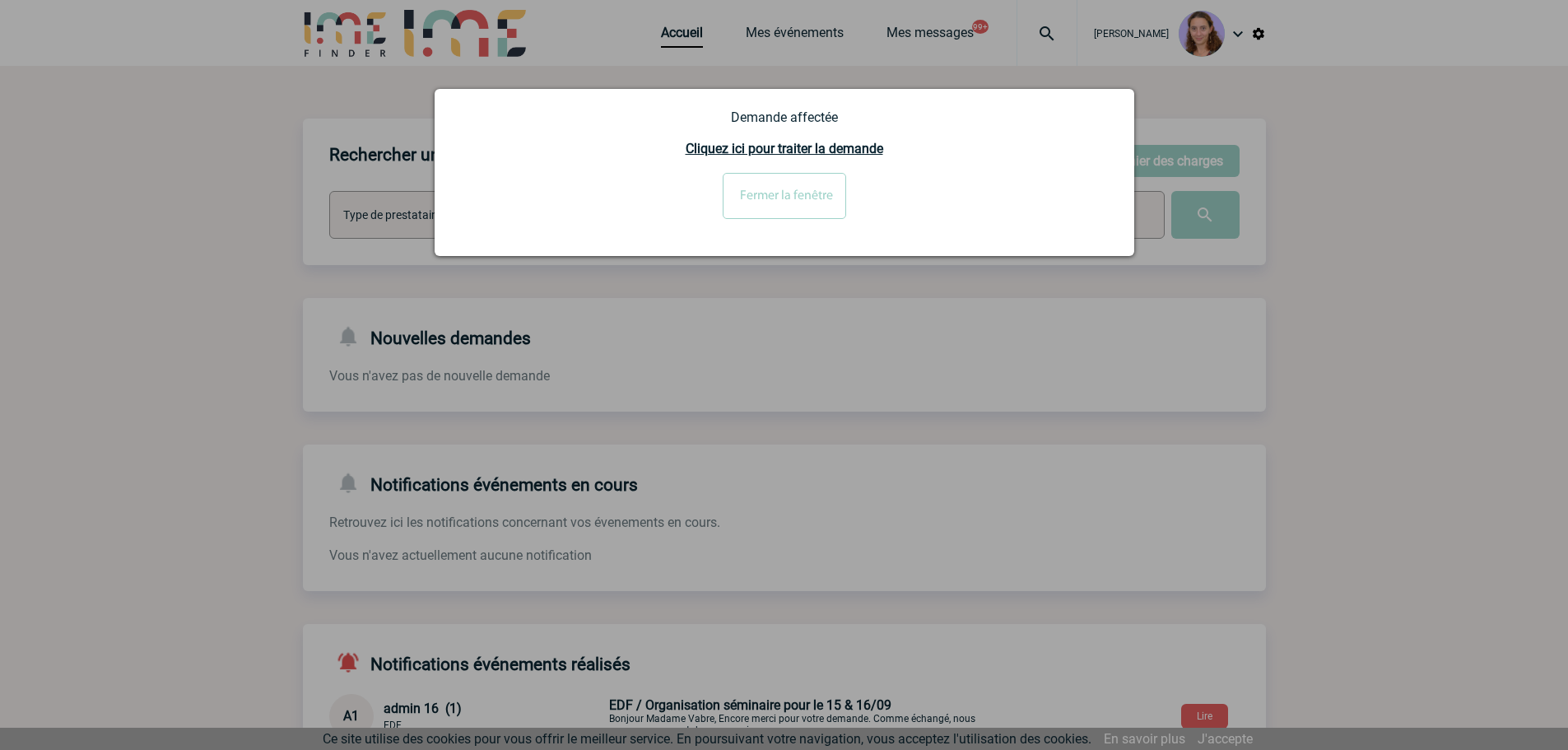
click at [820, 206] on input "Fermer la fenêtre" at bounding box center [784, 196] width 124 height 46
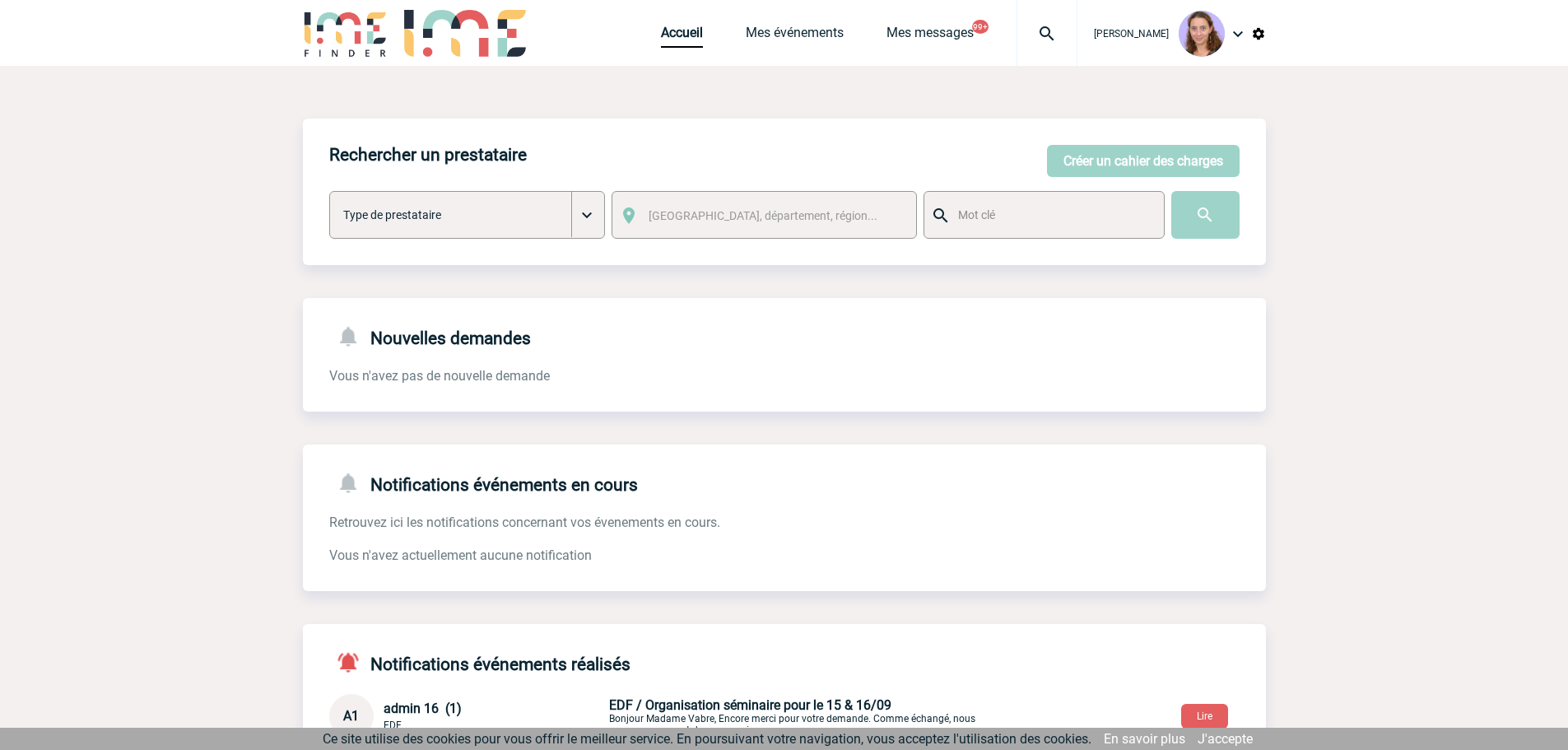
drag, startPoint x: 1039, startPoint y: 47, endPoint x: 1031, endPoint y: 47, distance: 8.0
click at [1039, 47] on div at bounding box center [1047, 33] width 61 height 66
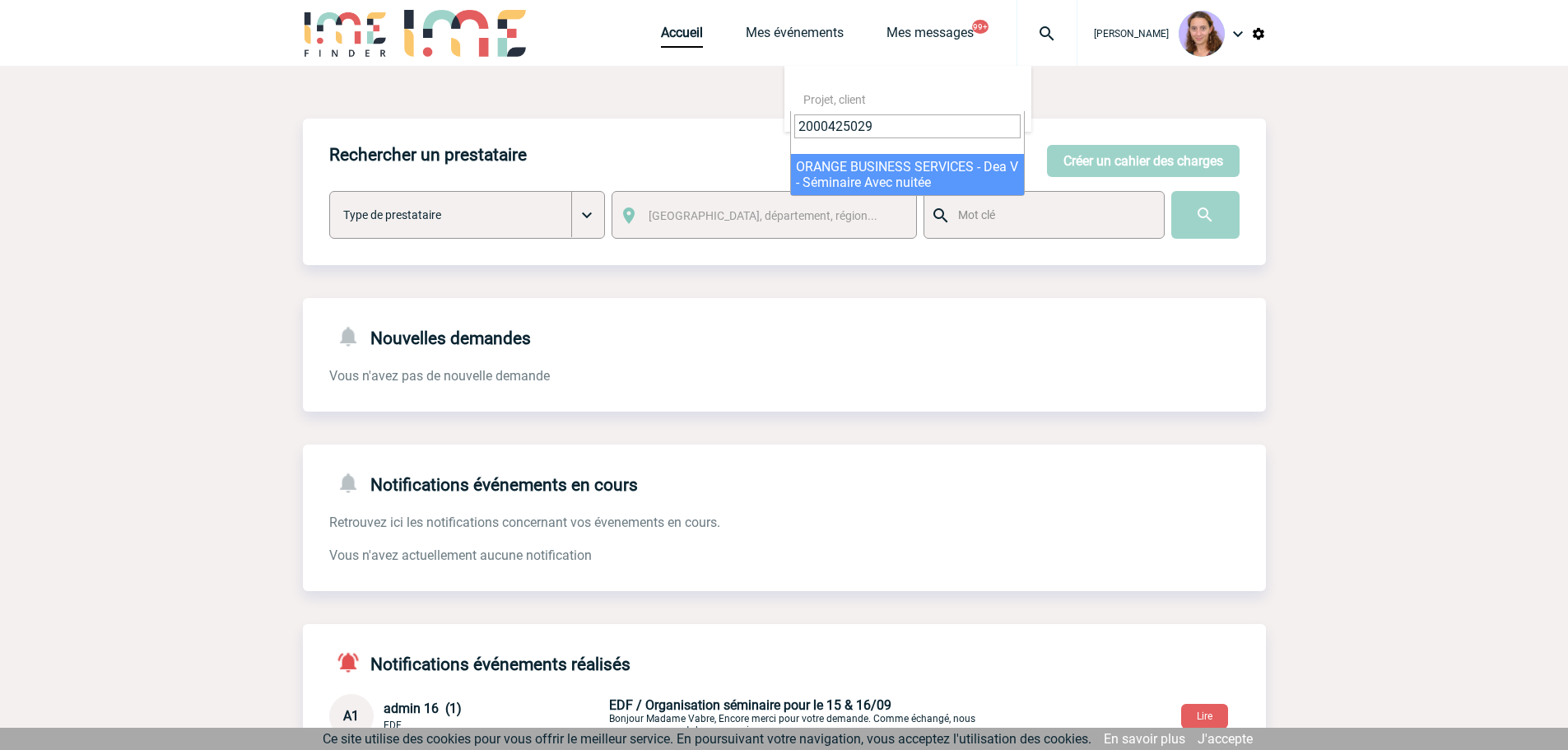
type input "2000425029"
select select "24530"
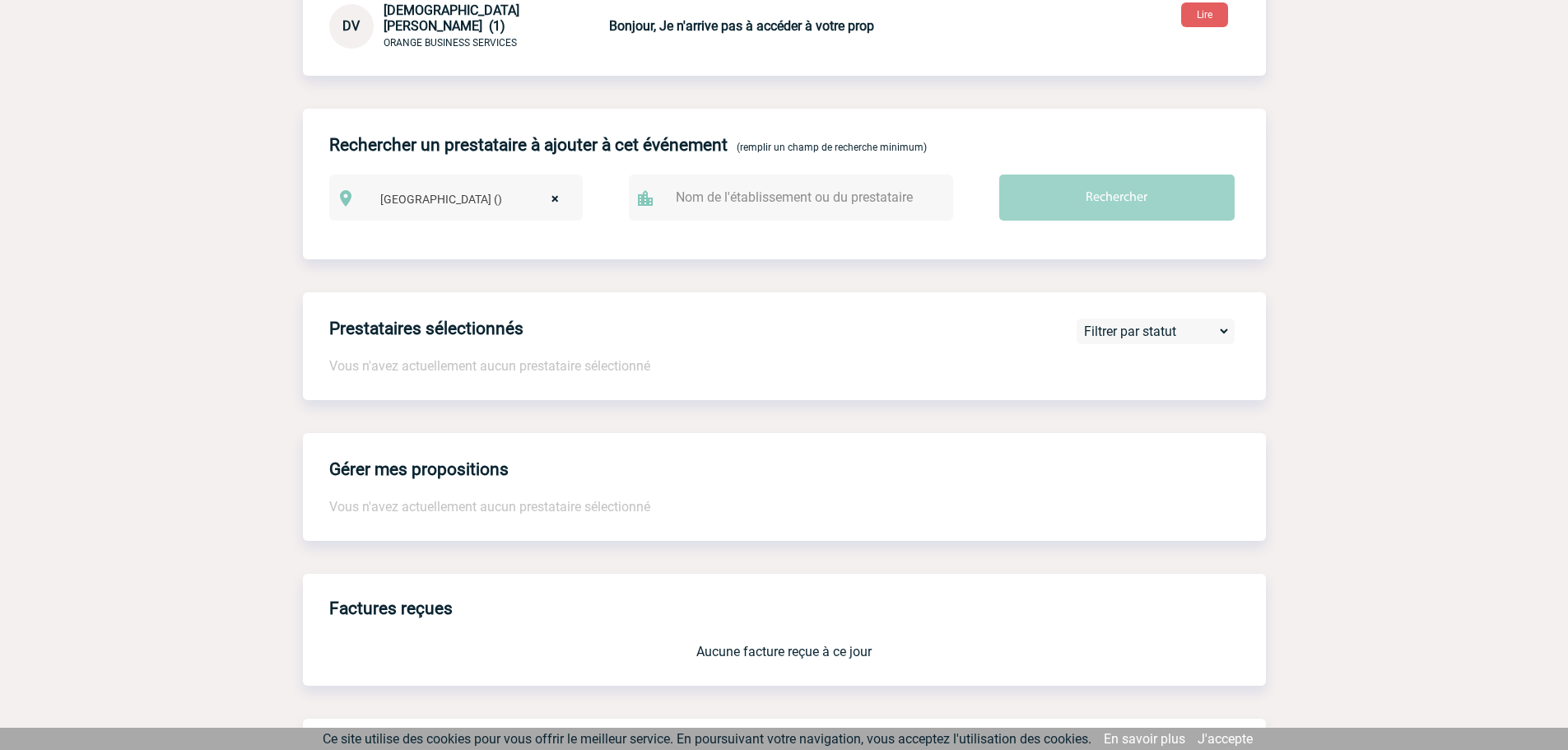
scroll to position [1221, 0]
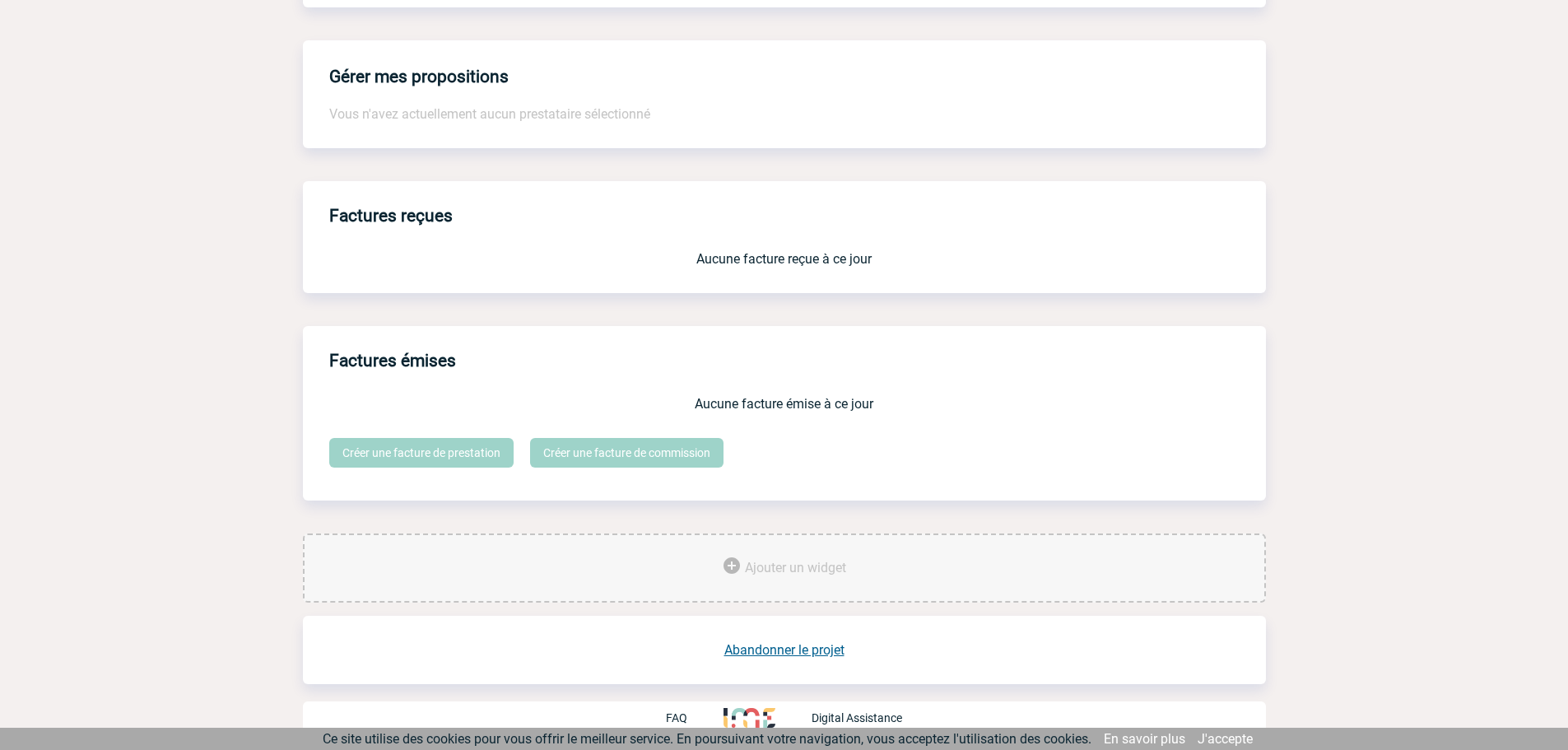
click at [798, 645] on link "Abandonner le projet" at bounding box center [784, 649] width 120 height 15
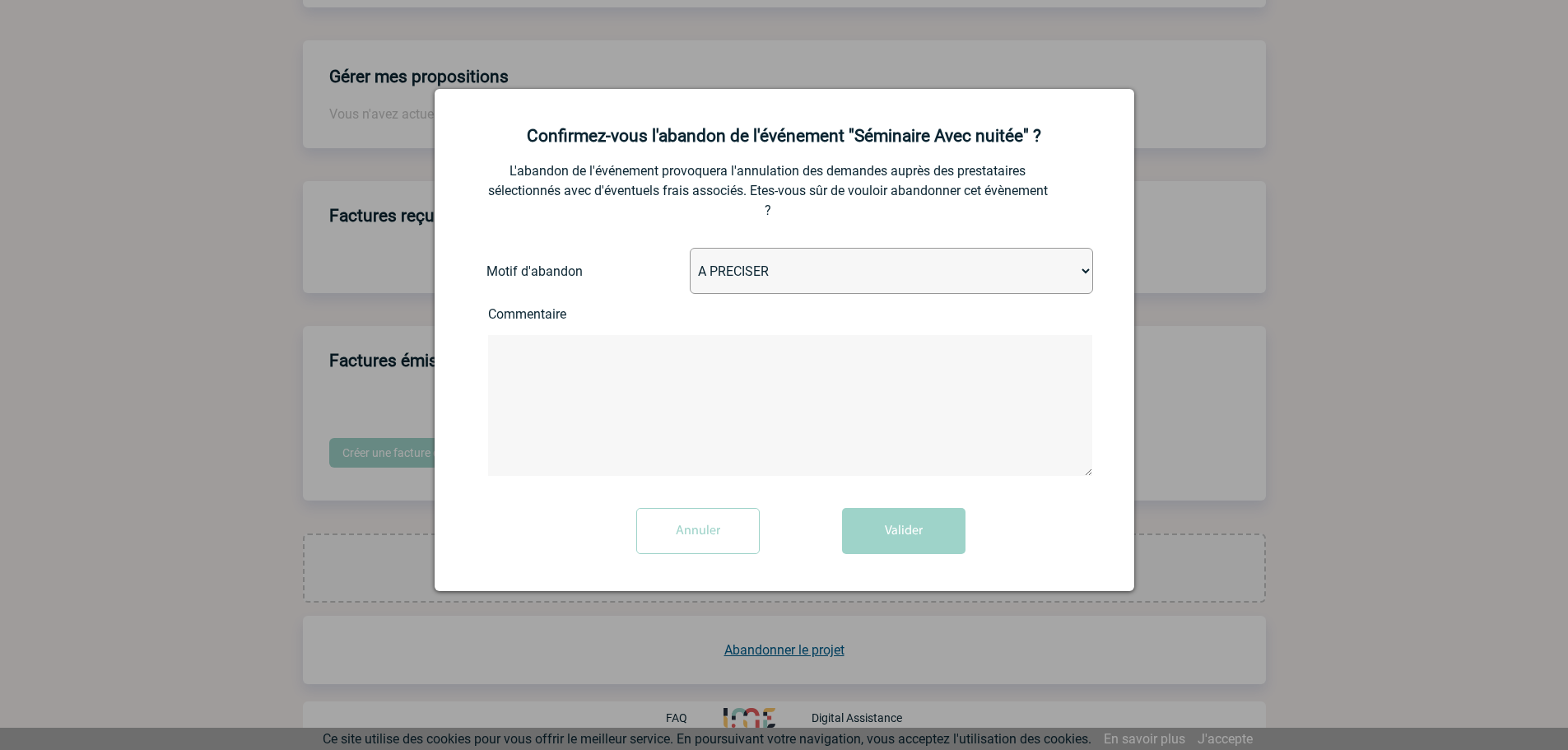
drag, startPoint x: 767, startPoint y: 254, endPoint x: 768, endPoint y: 263, distance: 9.1
click at [767, 254] on select "A PRECISER Projet annulé Projet reporté Evénement organisé en interne A fait ap…" at bounding box center [891, 270] width 403 height 46
select select "ABANDON_PROJET_04"
click at [690, 248] on select "A PRECISER Projet annulé Projet reporté Evénement organisé en interne A fait ap…" at bounding box center [891, 270] width 403 height 46
click at [900, 519] on button "Valider" at bounding box center [904, 531] width 124 height 46
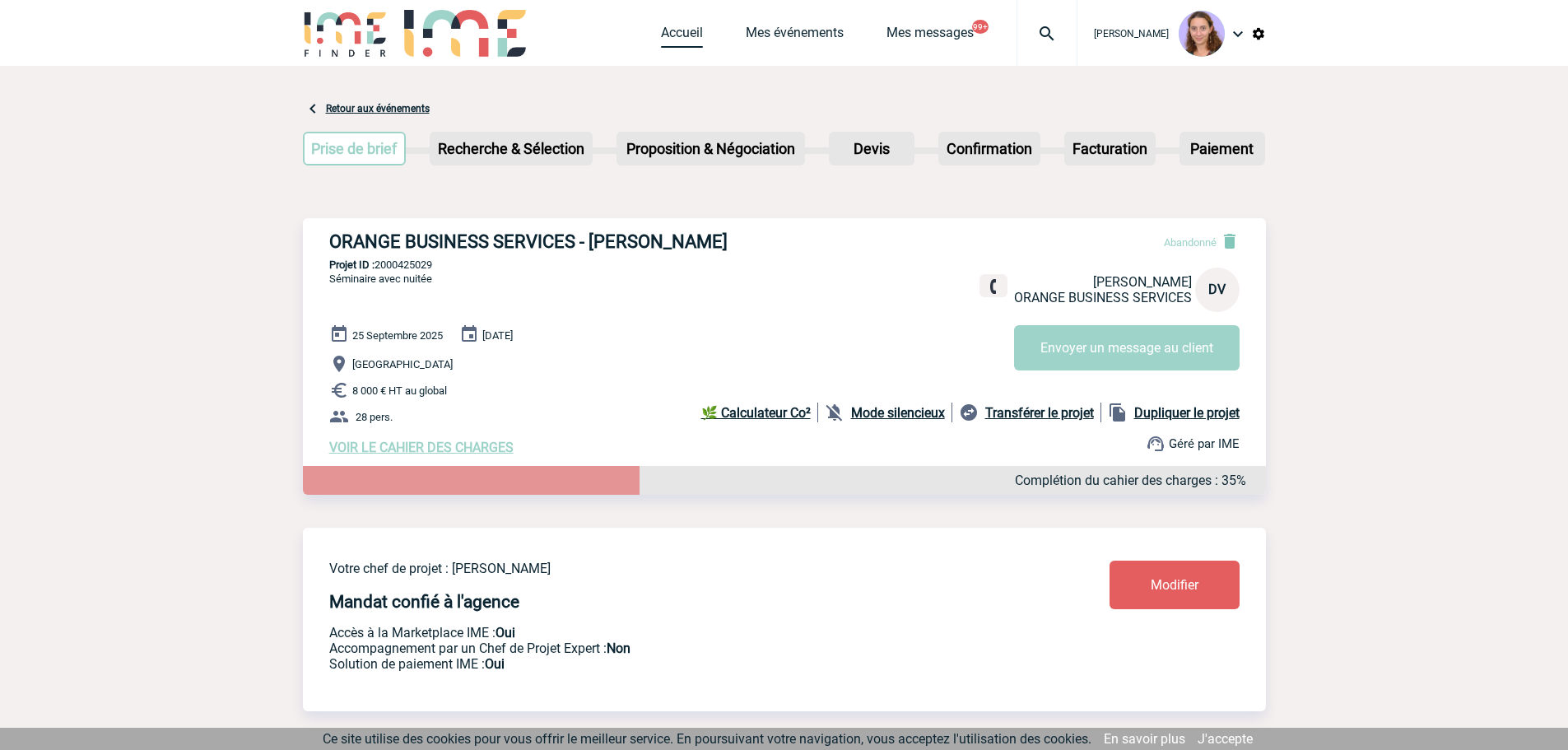
click at [661, 46] on link "Accueil" at bounding box center [682, 35] width 42 height 23
